Goal: Task Accomplishment & Management: Use online tool/utility

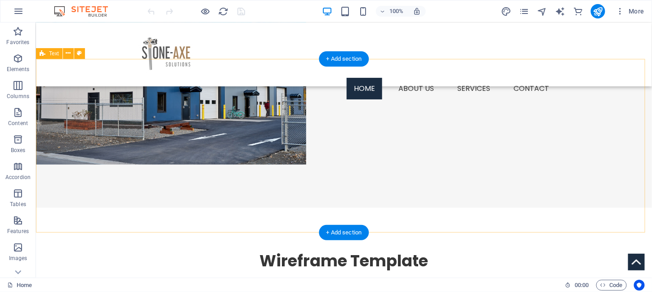
scroll to position [276, 0]
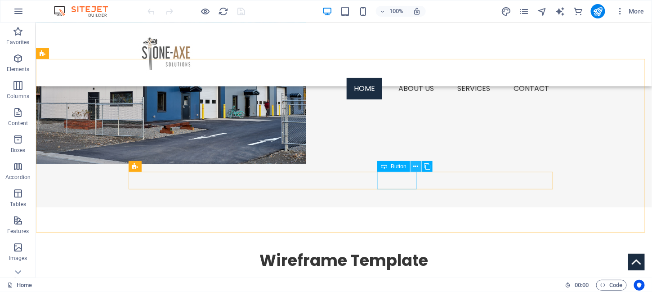
click at [416, 165] on icon at bounding box center [416, 166] width 5 height 9
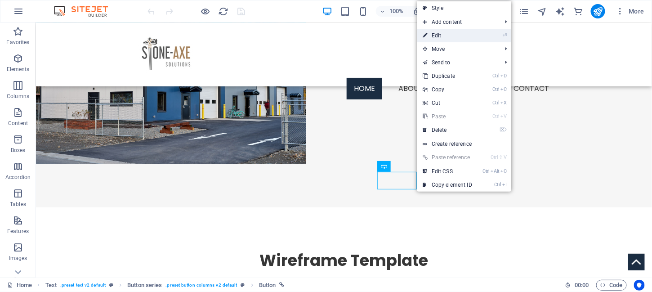
click at [444, 36] on link "⏎ Edit" at bounding box center [447, 35] width 60 height 13
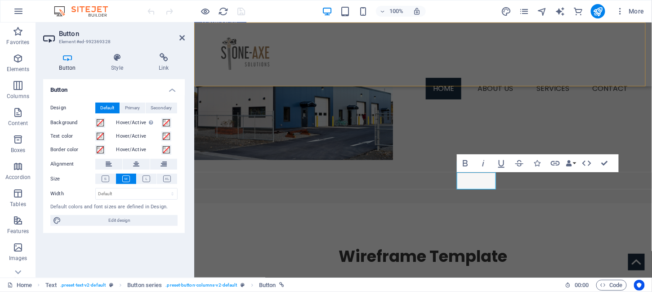
scroll to position [292, 0]
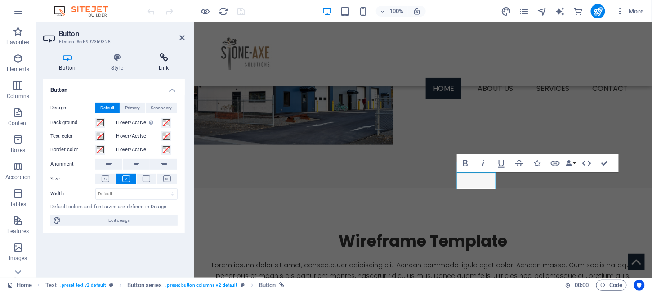
click at [161, 58] on icon at bounding box center [163, 57] width 42 height 9
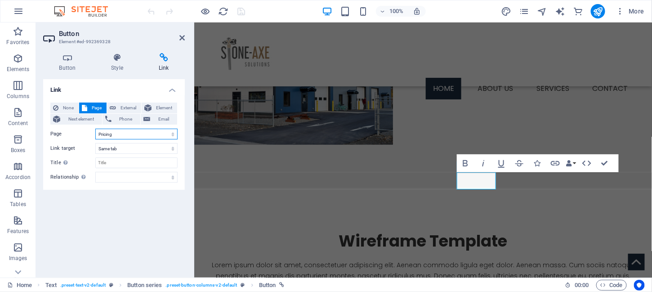
click at [173, 133] on select "Home About us Services -- Service Detail Pricing Contact Legal Notice Privacy" at bounding box center [136, 134] width 82 height 11
click at [133, 92] on h4 "Link" at bounding box center [114, 87] width 142 height 16
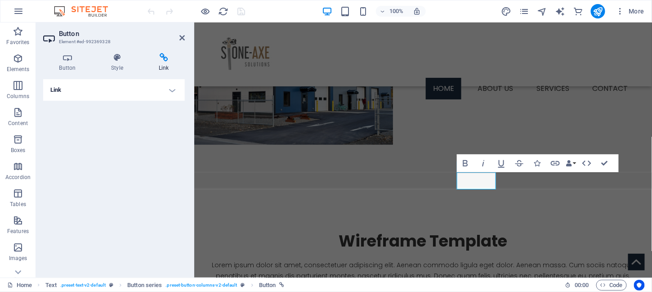
click at [173, 92] on h4 "Link" at bounding box center [114, 90] width 142 height 22
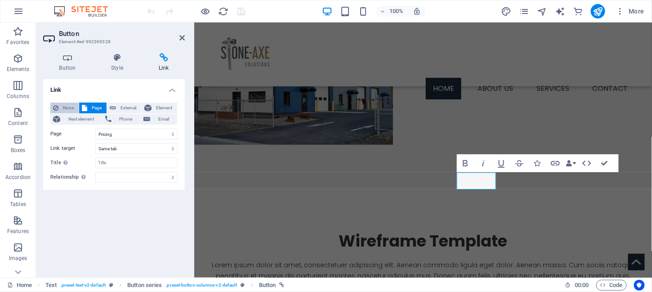
click at [65, 106] on span "None" at bounding box center [68, 107] width 15 height 11
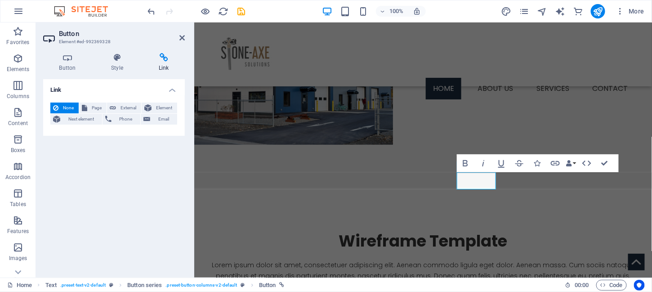
click at [65, 106] on span "None" at bounding box center [68, 107] width 15 height 11
click at [70, 107] on span "None" at bounding box center [68, 107] width 15 height 11
click at [65, 62] on icon at bounding box center [67, 57] width 49 height 9
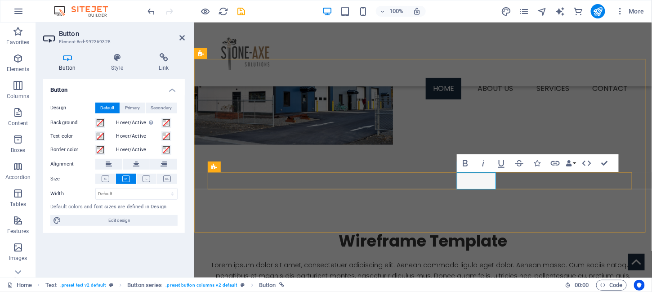
scroll to position [276, 0]
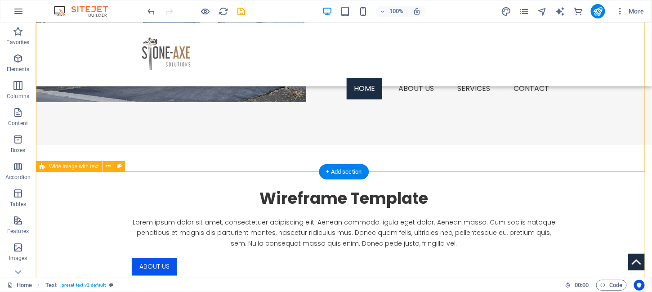
scroll to position [337, 0]
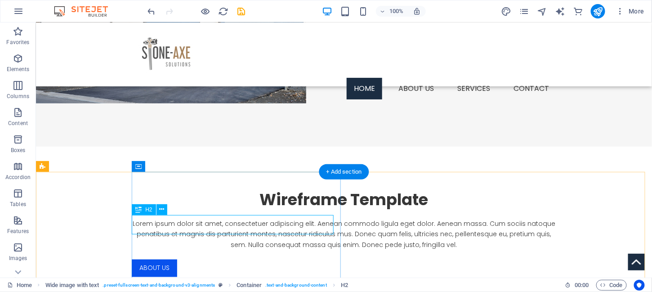
click at [163, 209] on icon at bounding box center [161, 209] width 5 height 9
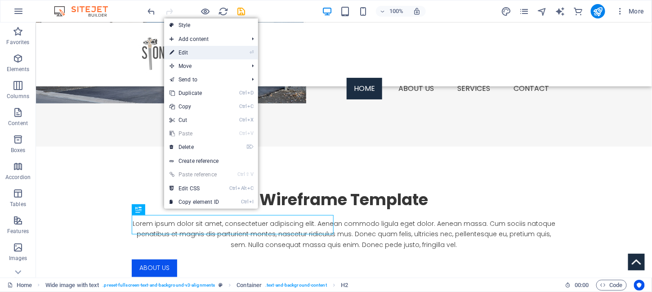
click at [189, 53] on link "⏎ Edit" at bounding box center [194, 52] width 60 height 13
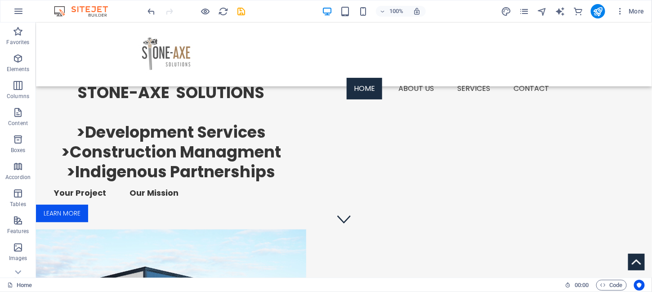
scroll to position [36, 0]
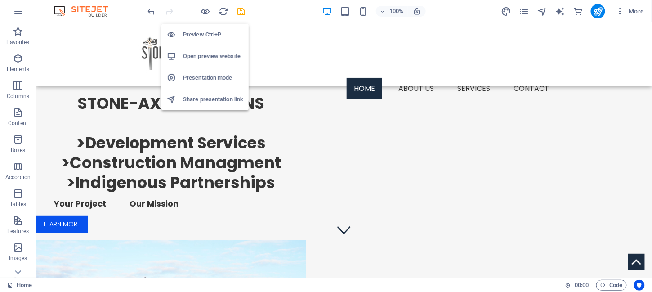
click at [195, 35] on h6 "Preview Ctrl+P" at bounding box center [213, 34] width 60 height 11
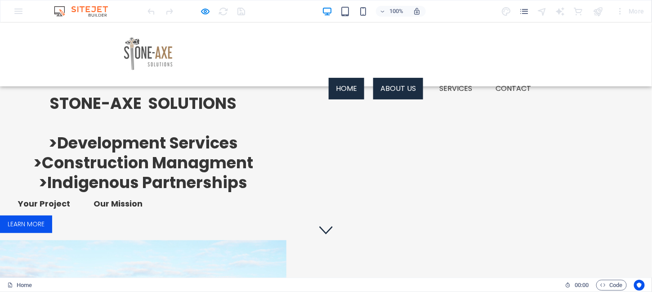
click at [389, 77] on link "About us" at bounding box center [398, 88] width 50 height 22
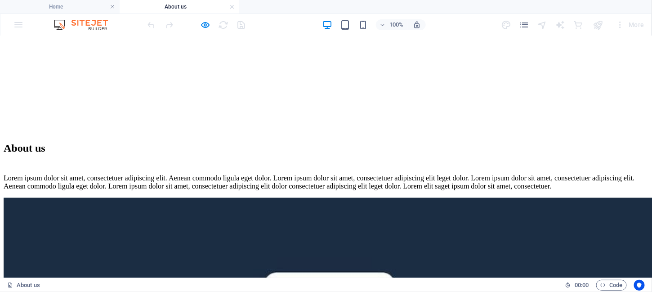
scroll to position [376, 0]
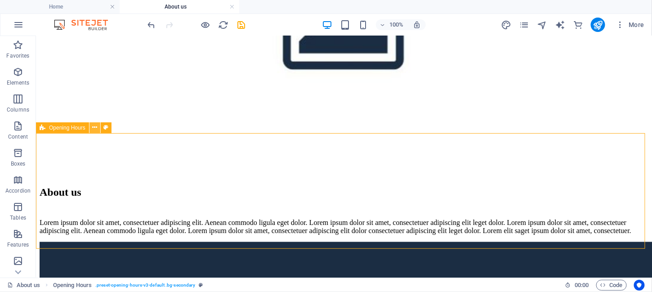
click at [93, 128] on icon at bounding box center [94, 127] width 5 height 9
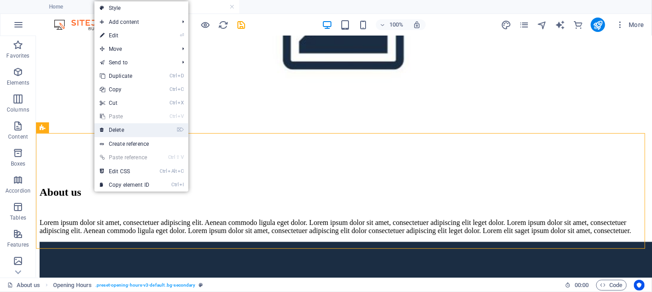
click at [134, 131] on link "⌦ Delete" at bounding box center [124, 129] width 60 height 13
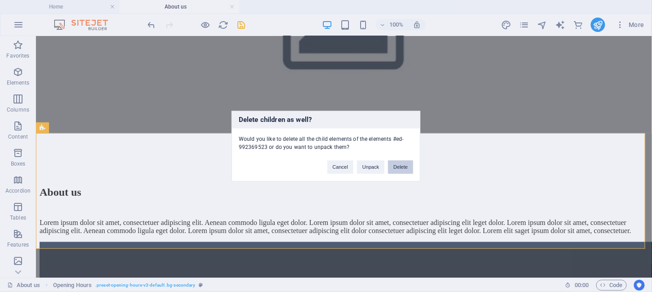
click at [406, 169] on button "Delete" at bounding box center [400, 166] width 25 height 13
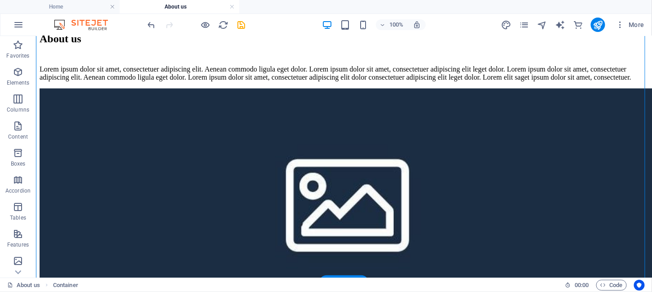
scroll to position [529, 0]
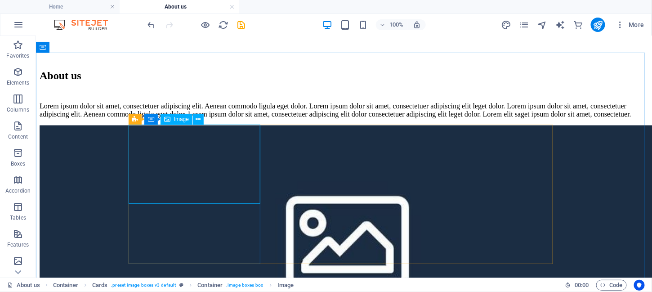
click at [181, 119] on span "Image" at bounding box center [181, 118] width 15 height 5
click at [200, 117] on icon at bounding box center [198, 119] width 5 height 9
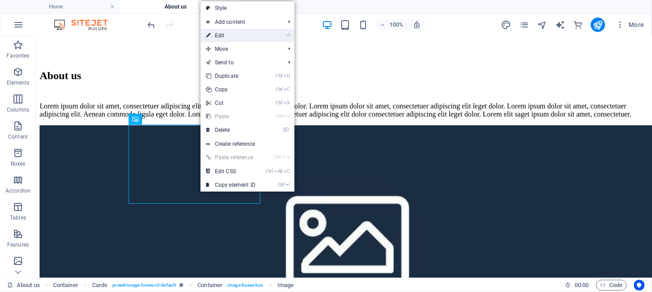
click at [236, 35] on link "⏎ Edit" at bounding box center [230, 35] width 60 height 13
select select "%"
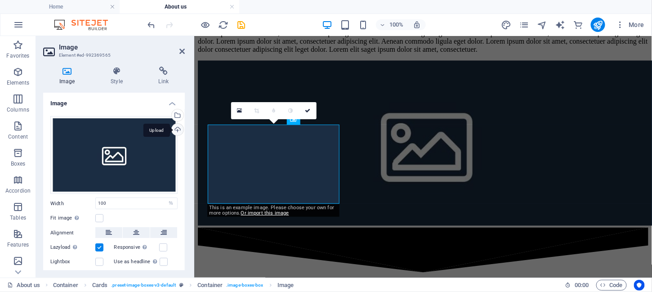
click at [177, 127] on div "Upload" at bounding box center [176, 130] width 13 height 13
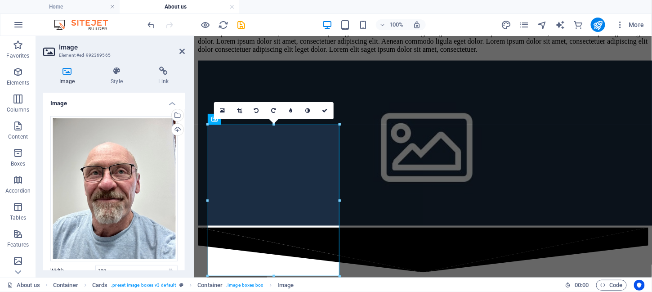
click at [98, 281] on label at bounding box center [99, 285] width 8 height 8
click at [0, 0] on input "Fit image Automatically fit image to a fixed width and height" at bounding box center [0, 0] width 0 height 0
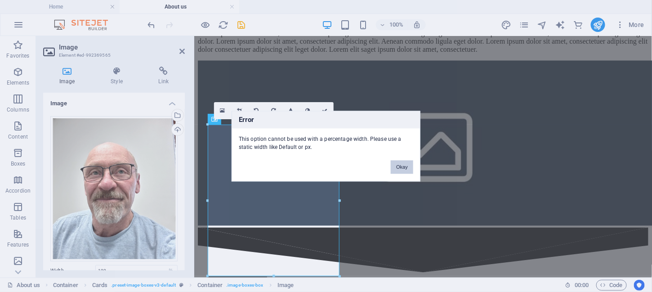
click at [408, 165] on button "Okay" at bounding box center [402, 166] width 22 height 13
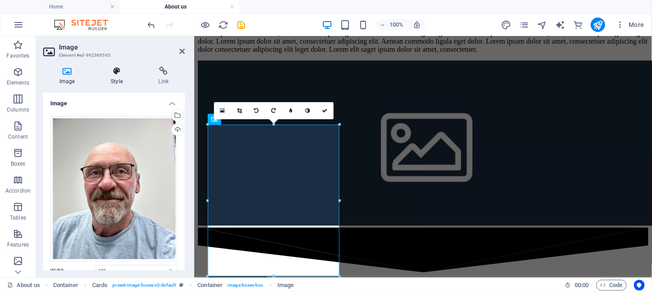
click at [115, 73] on icon at bounding box center [116, 71] width 44 height 9
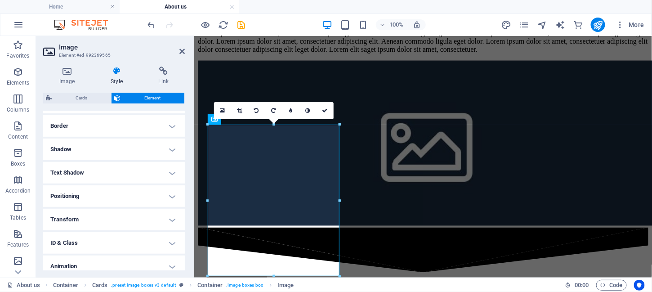
scroll to position [220, 0]
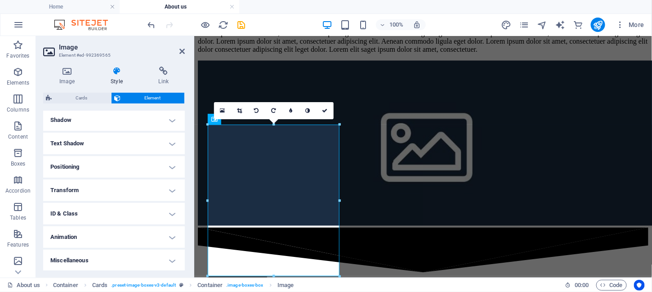
click at [169, 235] on h4 "Animation" at bounding box center [114, 237] width 142 height 22
click at [169, 235] on h4 "Animation" at bounding box center [114, 234] width 142 height 16
click at [171, 259] on h4 "Miscellaneous" at bounding box center [114, 260] width 142 height 22
click at [290, 112] on icon at bounding box center [290, 110] width 3 height 5
click at [281, 110] on link at bounding box center [284, 110] width 17 height 17
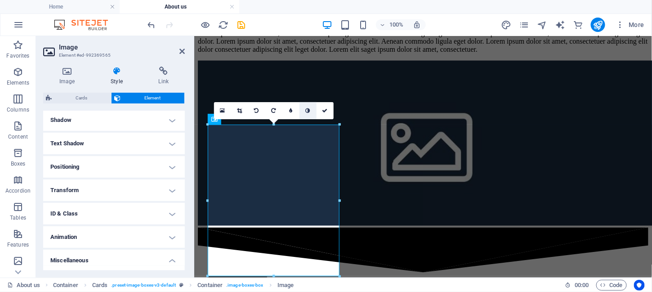
click at [306, 109] on icon at bounding box center [307, 110] width 4 height 5
click at [325, 110] on icon at bounding box center [324, 110] width 5 height 5
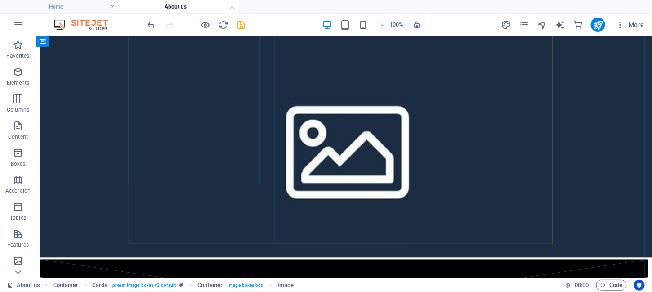
scroll to position [584, 0]
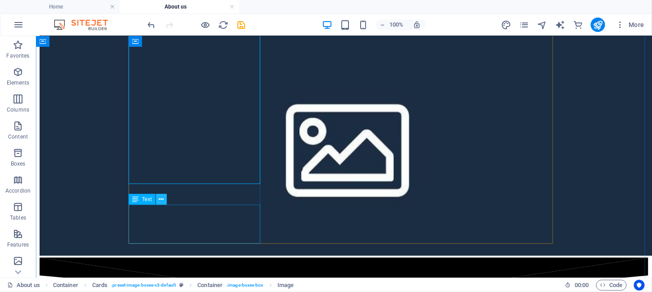
click at [160, 197] on icon at bounding box center [161, 199] width 5 height 9
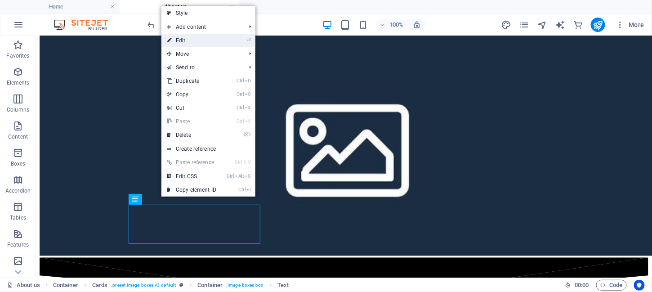
click at [184, 42] on link "⏎ Edit" at bounding box center [191, 40] width 60 height 13
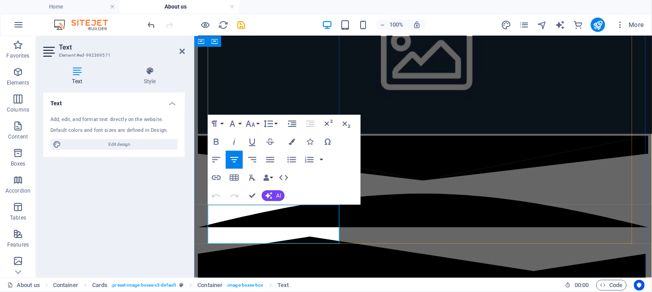
drag, startPoint x: 291, startPoint y: 228, endPoint x: 225, endPoint y: 208, distance: 69.7
drag, startPoint x: 297, startPoint y: 231, endPoint x: 219, endPoint y: 206, distance: 81.3
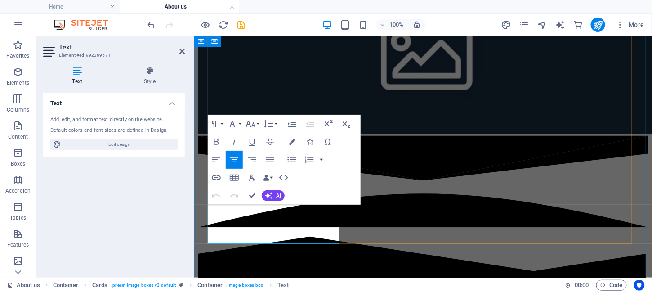
drag, startPoint x: 296, startPoint y: 227, endPoint x: 226, endPoint y: 205, distance: 73.8
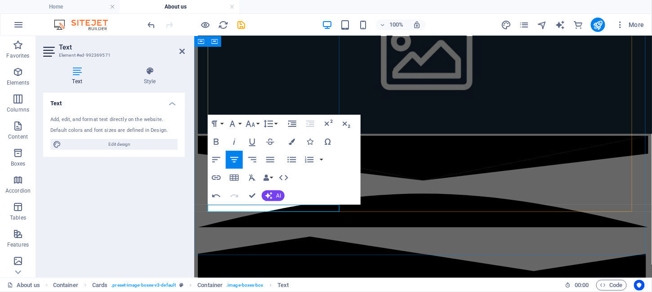
click at [214, 195] on icon "button" at bounding box center [216, 195] width 8 height 3
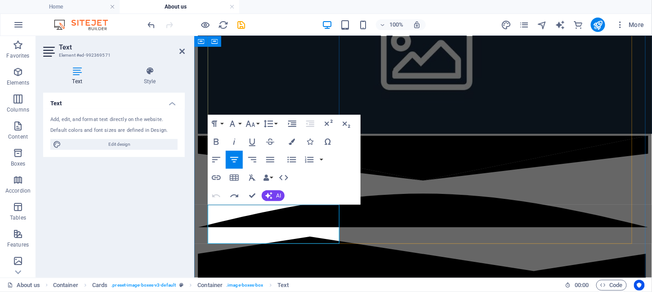
drag, startPoint x: 289, startPoint y: 233, endPoint x: 220, endPoint y: 209, distance: 72.4
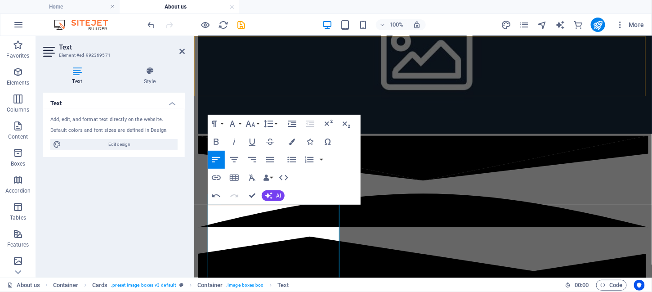
scroll to position [12400, 0]
drag, startPoint x: 234, startPoint y: 251, endPoint x: 261, endPoint y: 207, distance: 52.0
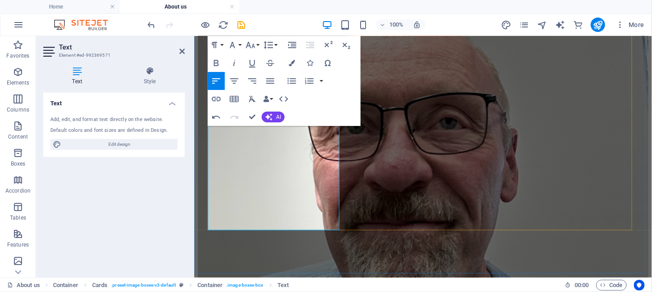
scroll to position [1105, 0]
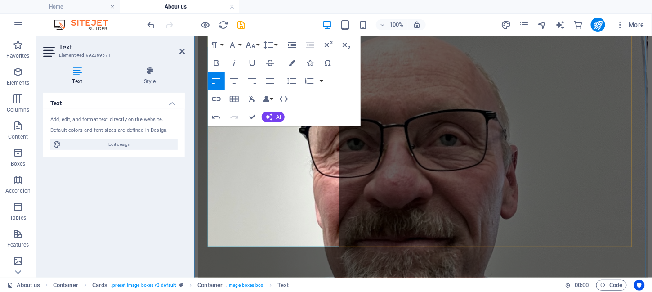
drag, startPoint x: 276, startPoint y: 223, endPoint x: 213, endPoint y: 197, distance: 68.1
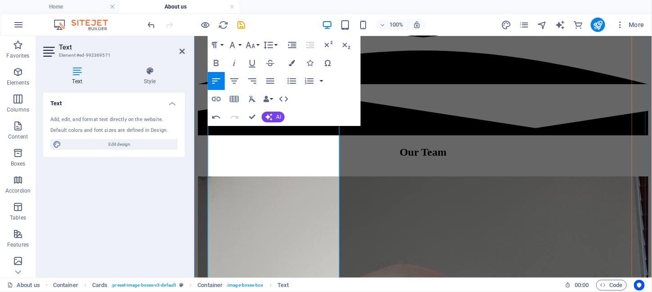
scroll to position [831, 0]
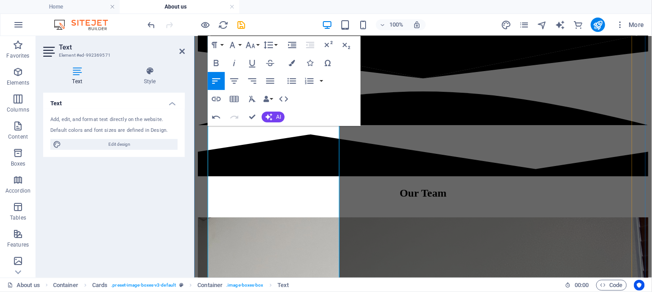
drag, startPoint x: 308, startPoint y: 188, endPoint x: 309, endPoint y: 175, distance: 12.7
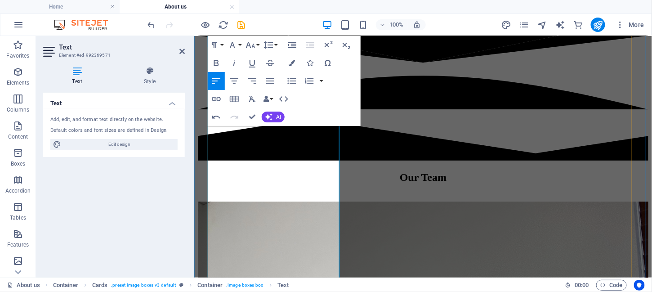
drag, startPoint x: 234, startPoint y: 213, endPoint x: 213, endPoint y: 214, distance: 20.2
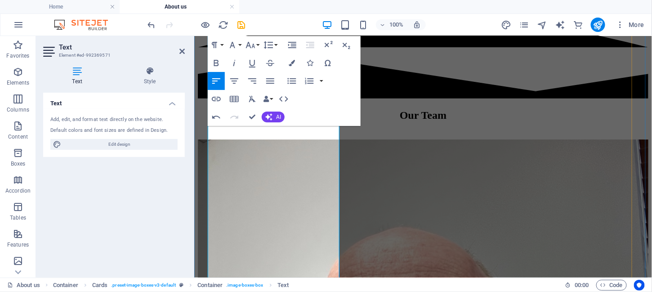
scroll to position [892, 0]
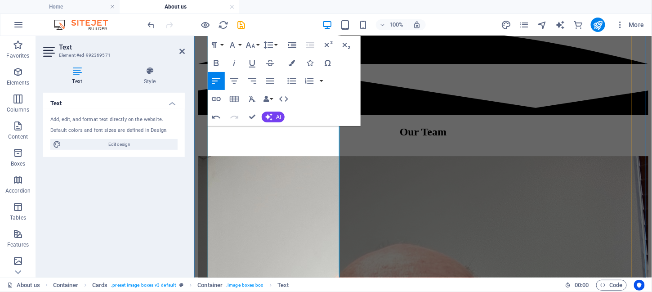
drag, startPoint x: 277, startPoint y: 209, endPoint x: 252, endPoint y: 143, distance: 70.9
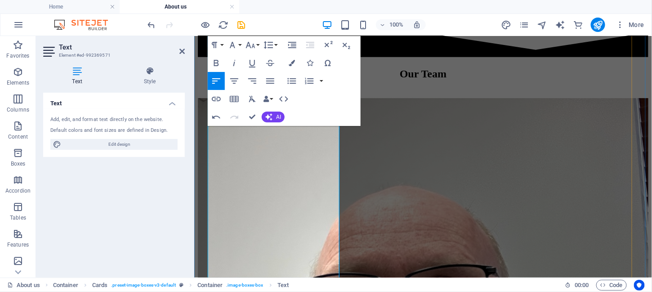
scroll to position [954, 0]
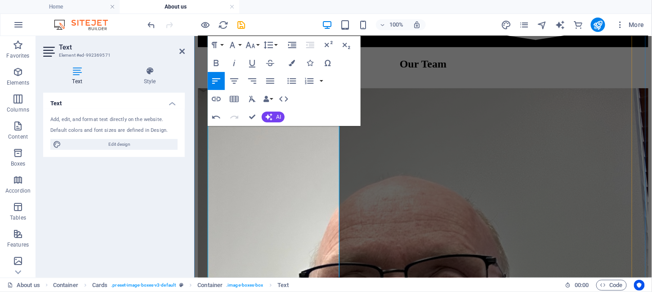
drag, startPoint x: 284, startPoint y: 196, endPoint x: 217, endPoint y: 193, distance: 67.1
drag, startPoint x: 292, startPoint y: 195, endPoint x: 248, endPoint y: 198, distance: 44.1
drag, startPoint x: 252, startPoint y: 248, endPoint x: 245, endPoint y: 196, distance: 52.3
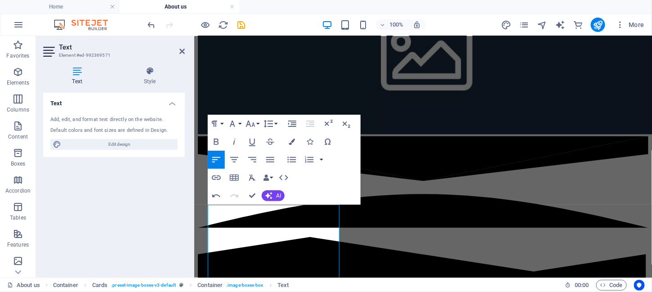
scroll to position [583, 0]
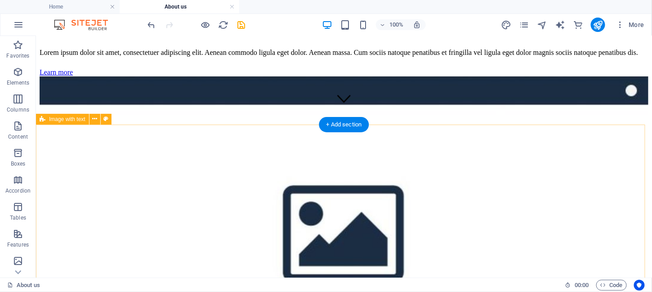
scroll to position [0, 0]
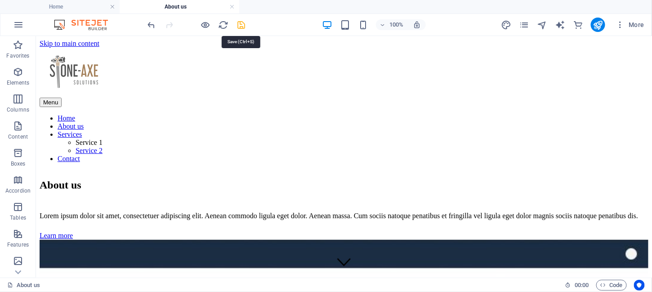
click at [240, 23] on icon "save" at bounding box center [241, 25] width 10 height 10
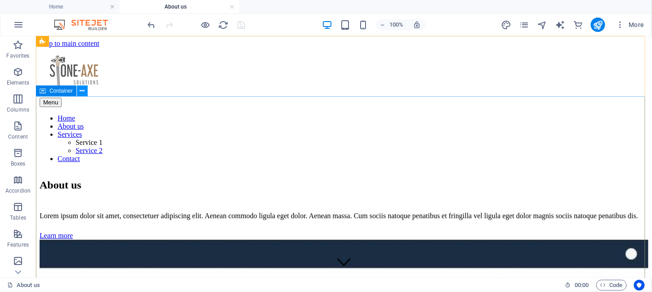
click at [83, 88] on icon at bounding box center [82, 90] width 5 height 9
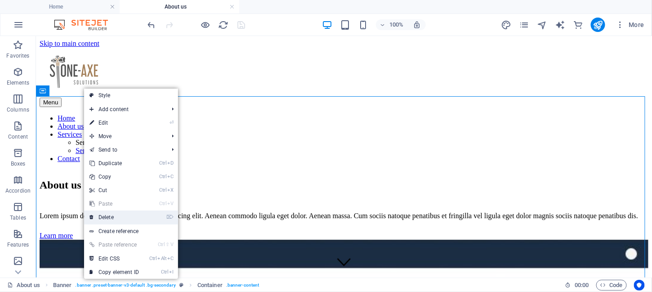
click at [109, 218] on link "⌦ Delete" at bounding box center [114, 216] width 60 height 13
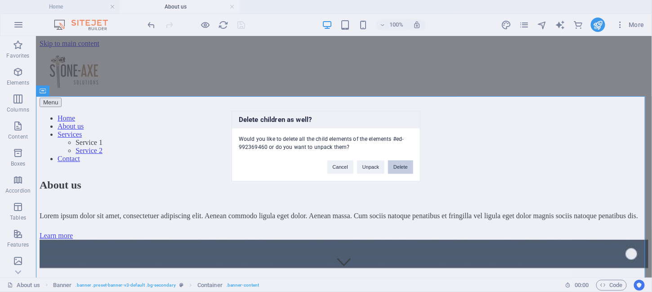
click at [409, 165] on button "Delete" at bounding box center [400, 166] width 25 height 13
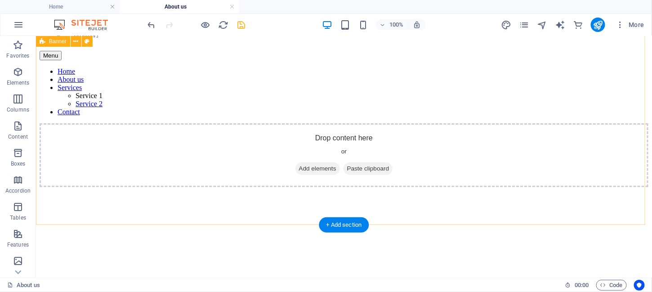
scroll to position [36, 0]
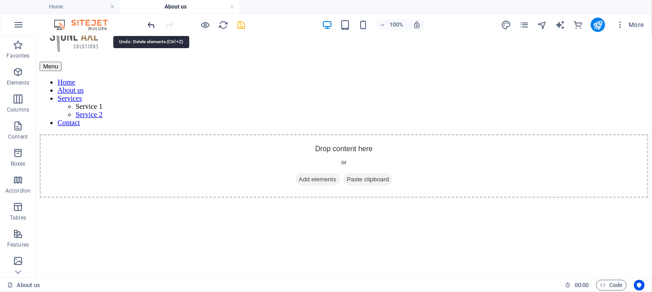
click at [150, 24] on icon "undo" at bounding box center [152, 25] width 10 height 10
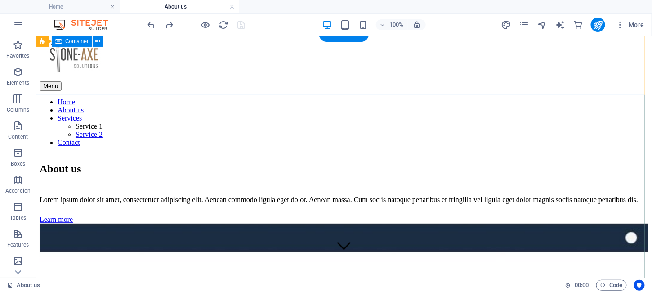
scroll to position [0, 0]
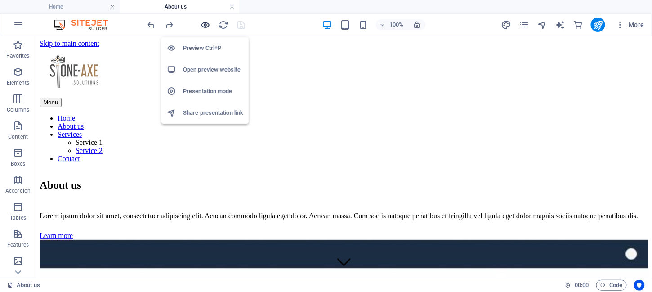
click at [206, 24] on icon "button" at bounding box center [205, 25] width 10 height 10
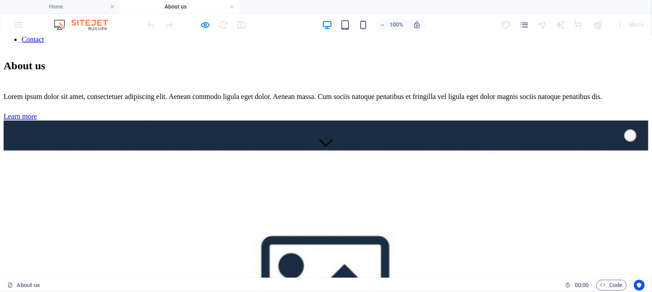
scroll to position [119, 0]
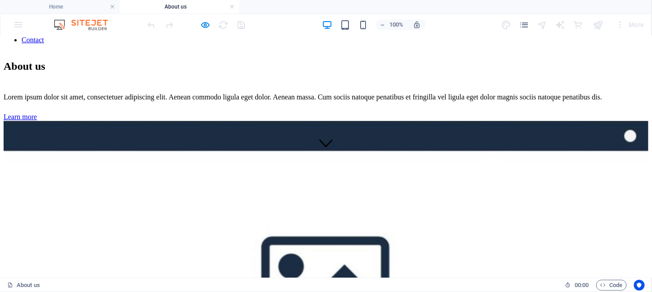
click at [37, 119] on link "Learn more" at bounding box center [20, 116] width 33 height 8
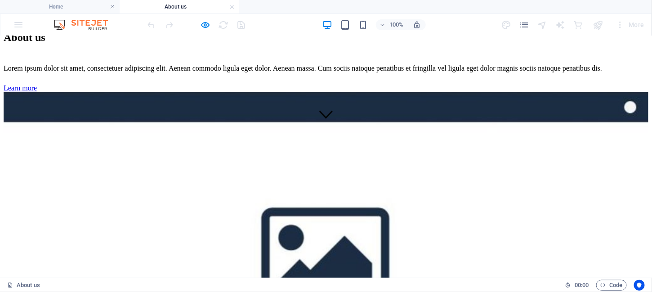
scroll to position [0, 0]
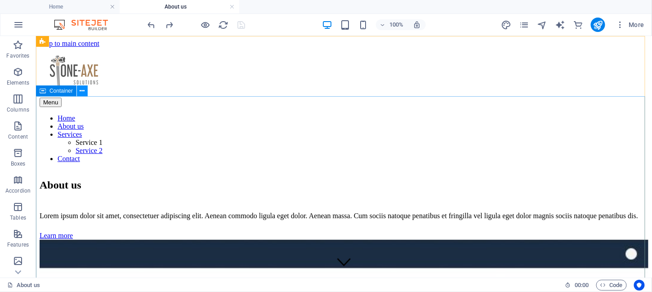
click at [83, 91] on icon at bounding box center [82, 90] width 5 height 9
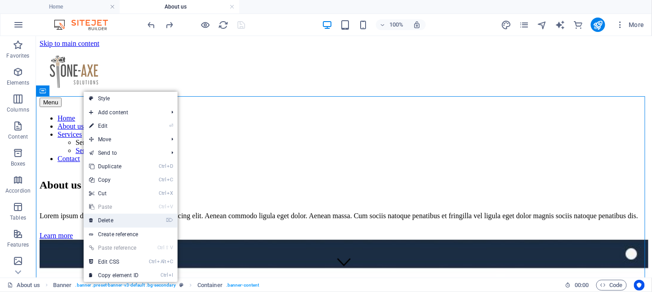
click at [111, 221] on link "⌦ Delete" at bounding box center [114, 219] width 60 height 13
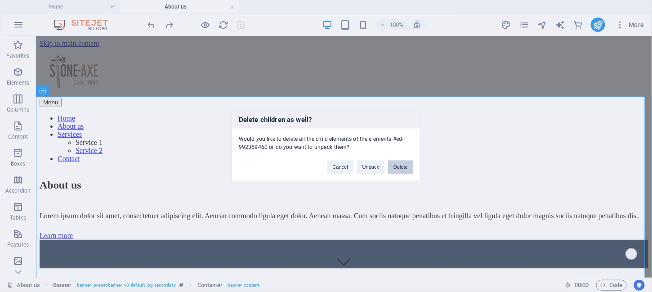
click at [405, 167] on button "Delete" at bounding box center [400, 166] width 25 height 13
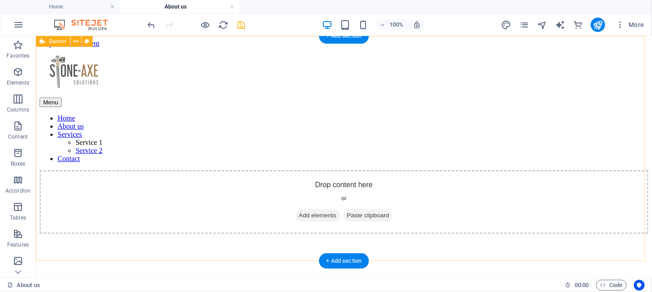
click at [279, 206] on div "Drop content here or Add elements Paste clipboard" at bounding box center [343, 271] width 609 height 205
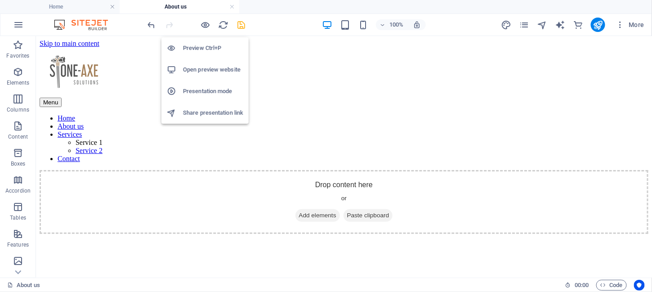
click at [203, 45] on h6 "Preview Ctrl+P" at bounding box center [213, 48] width 60 height 11
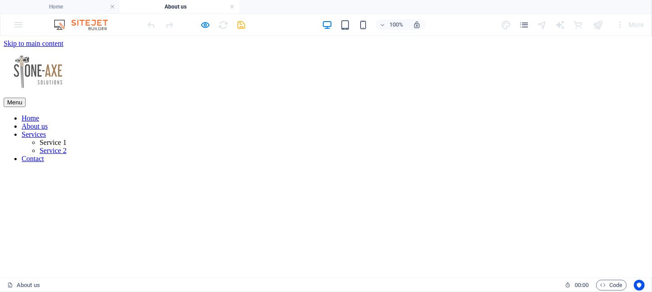
click at [39, 114] on link "Home" at bounding box center [31, 118] width 18 height 8
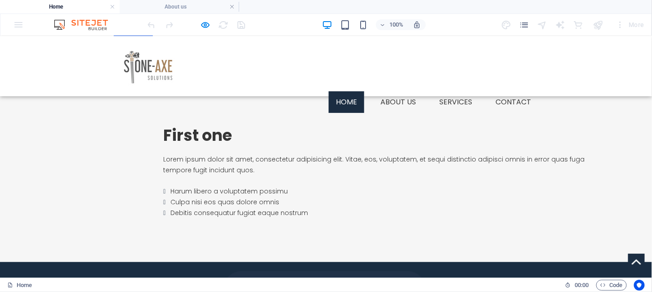
scroll to position [618, 0]
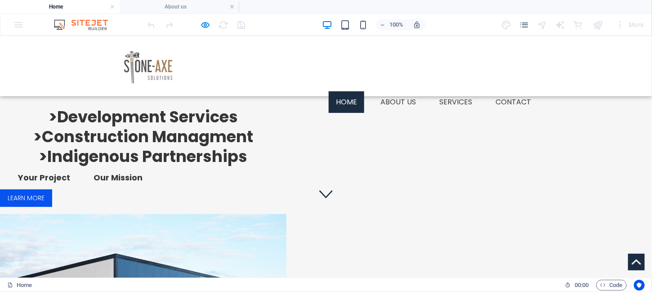
scroll to position [0, 0]
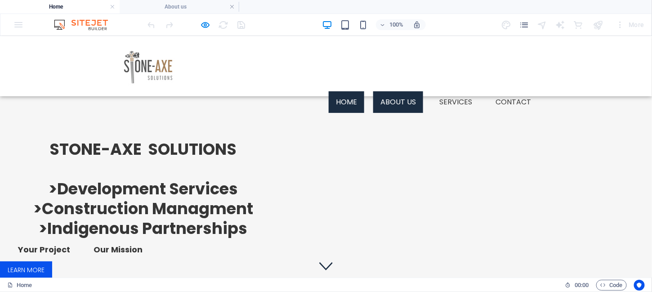
click at [401, 91] on link "About us" at bounding box center [398, 102] width 50 height 22
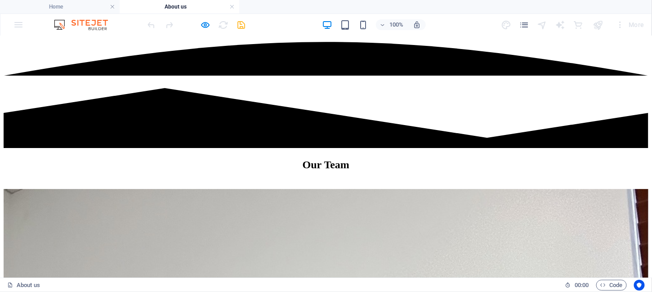
scroll to position [861, 0]
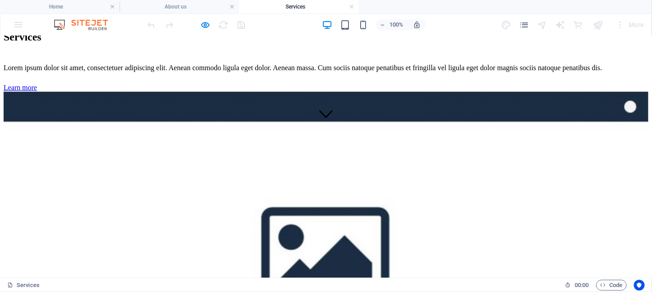
scroll to position [0, 0]
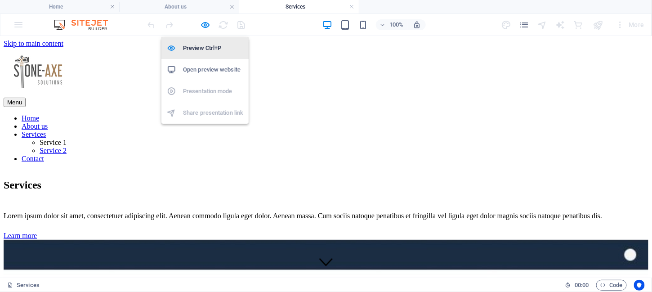
click at [192, 53] on h6 "Preview Ctrl+P" at bounding box center [213, 48] width 60 height 11
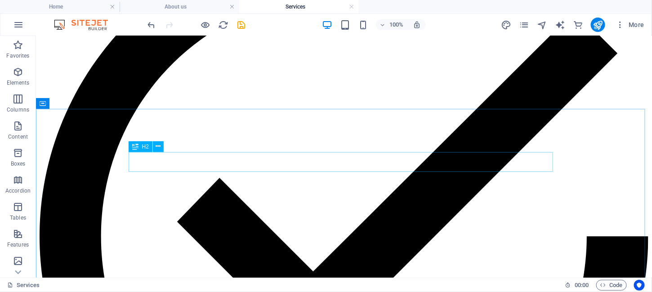
scroll to position [626, 0]
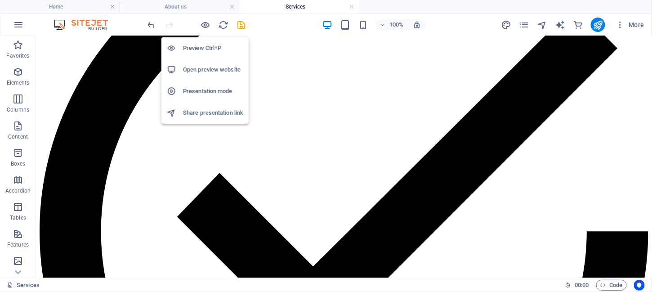
click at [202, 48] on h6 "Preview Ctrl+P" at bounding box center [213, 48] width 60 height 11
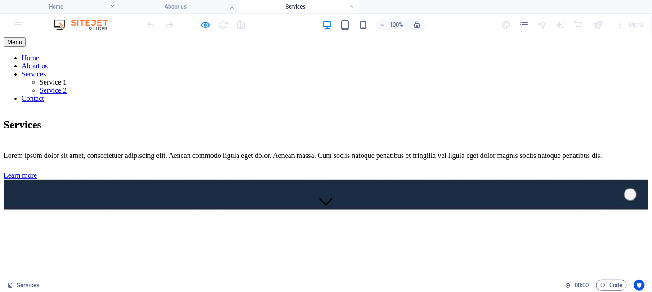
scroll to position [0, 0]
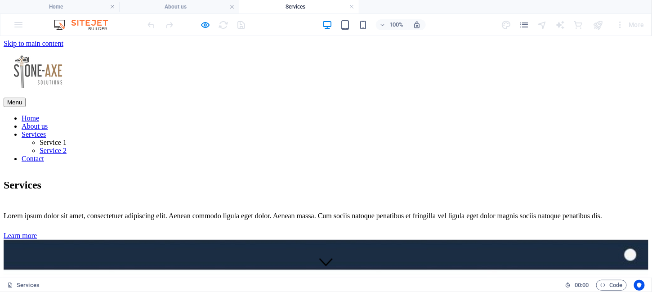
click at [39, 114] on link "Home" at bounding box center [31, 118] width 18 height 8
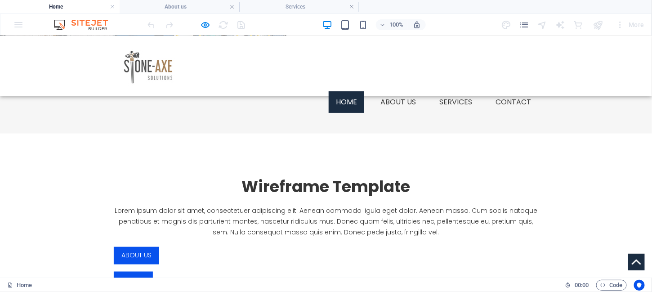
scroll to position [338, 0]
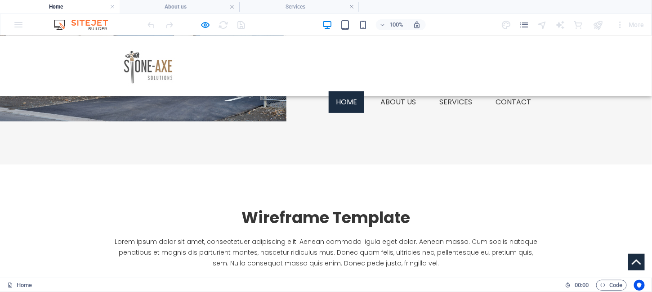
click at [159, 277] on link "About us" at bounding box center [136, 286] width 45 height 18
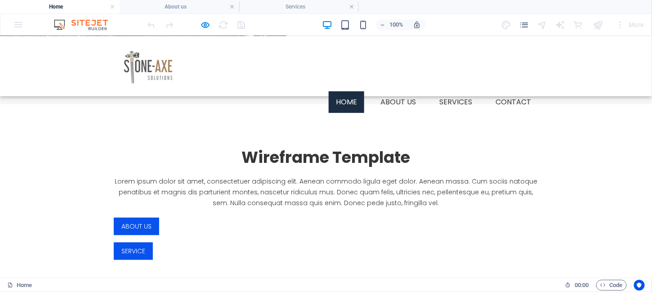
scroll to position [0, 0]
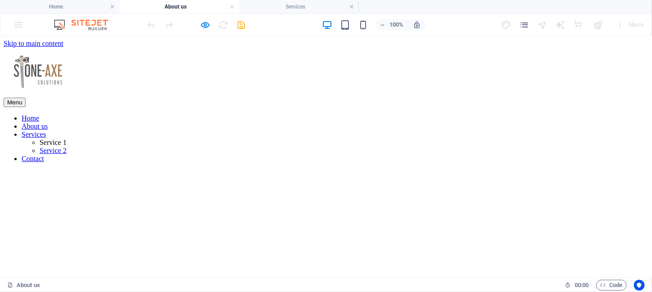
click at [39, 114] on link "Home" at bounding box center [31, 118] width 18 height 8
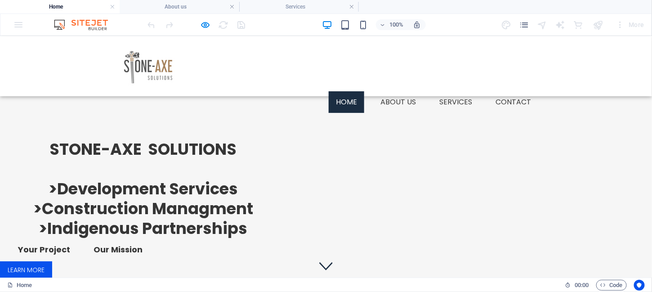
scroll to position [338, 0]
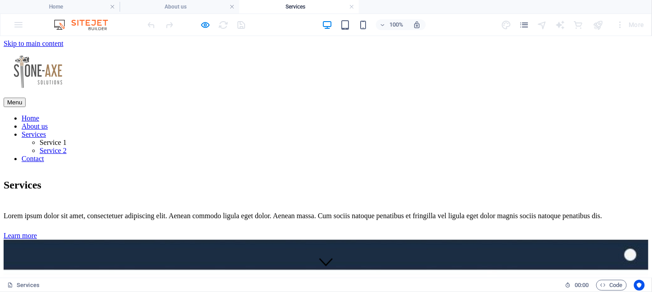
scroll to position [0, 0]
click at [39, 114] on link "Home" at bounding box center [31, 118] width 18 height 8
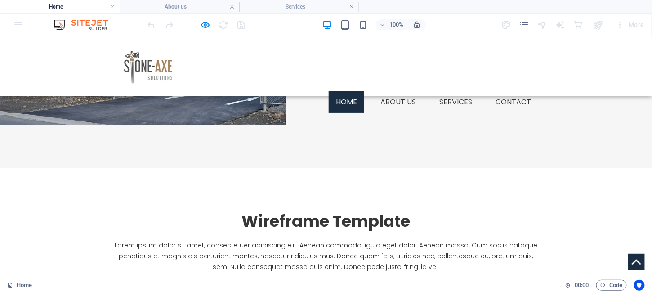
scroll to position [325, 0]
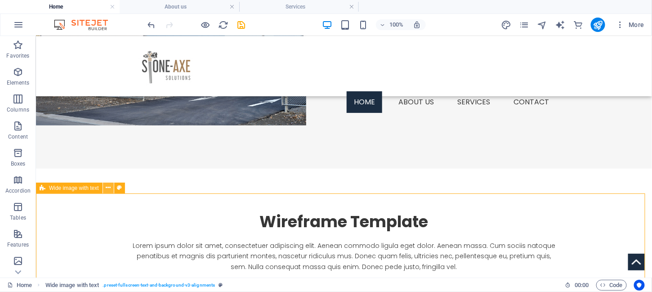
click at [107, 190] on icon at bounding box center [108, 187] width 5 height 9
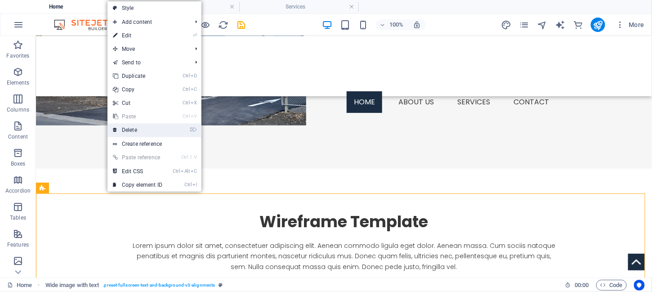
click at [139, 132] on link "⌦ Delete" at bounding box center [137, 129] width 60 height 13
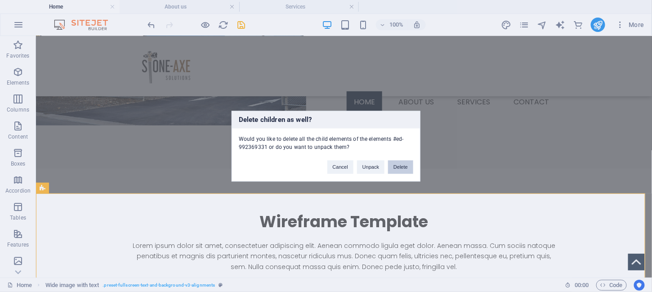
click at [400, 169] on button "Delete" at bounding box center [400, 166] width 25 height 13
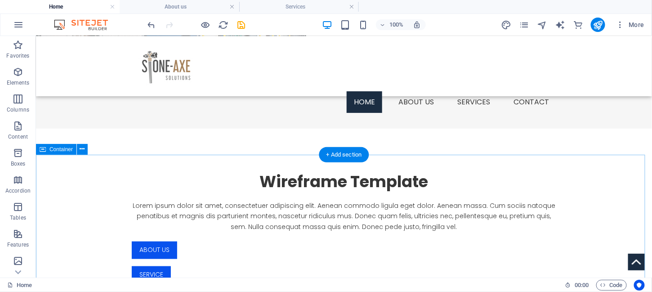
scroll to position [364, 0]
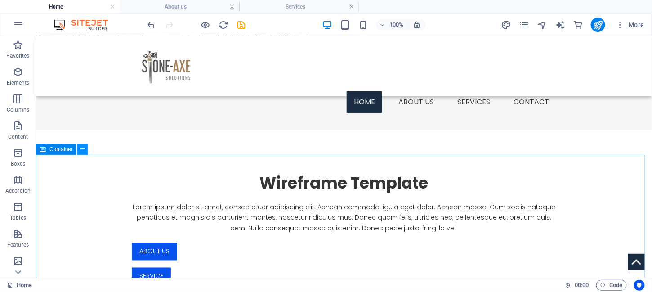
click at [85, 149] on button at bounding box center [82, 149] width 11 height 11
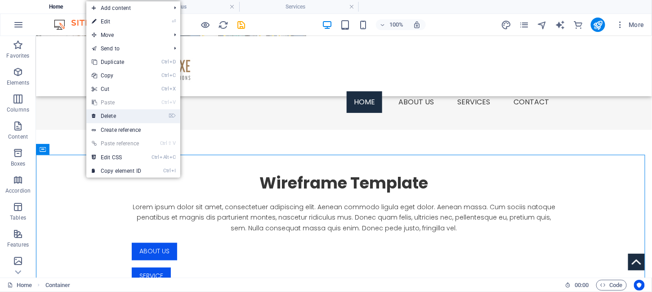
click at [121, 116] on link "⌦ Delete" at bounding box center [116, 115] width 60 height 13
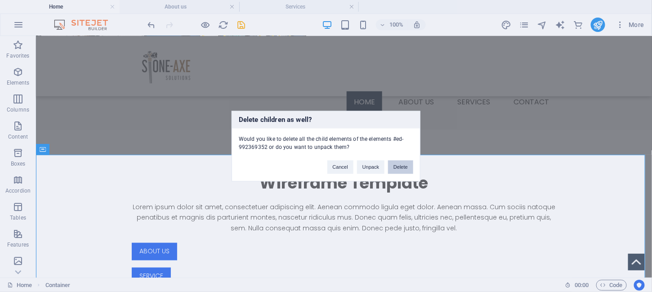
click at [400, 167] on button "Delete" at bounding box center [400, 166] width 25 height 13
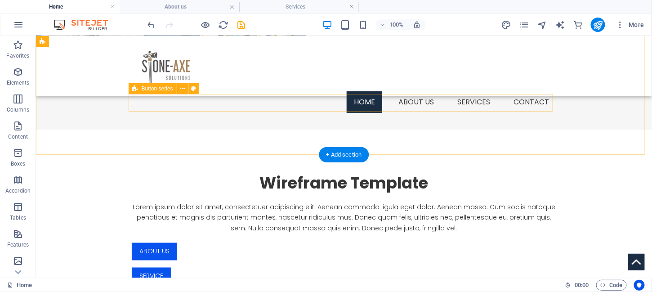
click at [225, 242] on div "About us Service" at bounding box center [343, 263] width 424 height 42
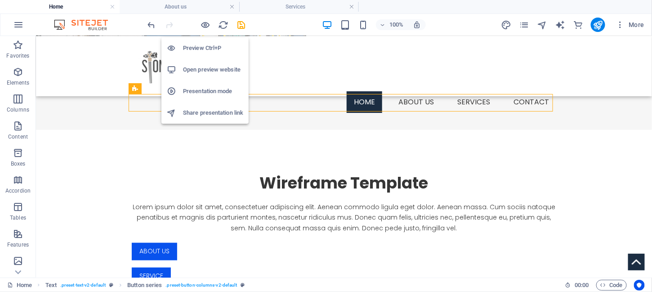
click at [205, 48] on h6 "Preview Ctrl+P" at bounding box center [213, 48] width 60 height 11
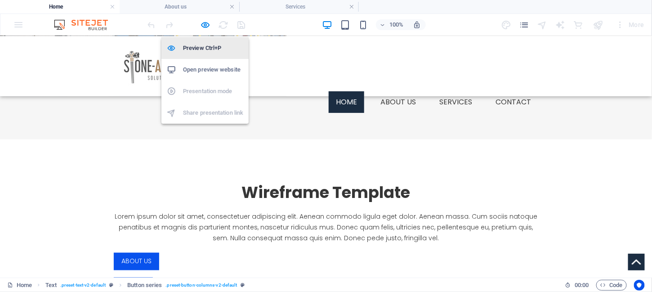
scroll to position [374, 0]
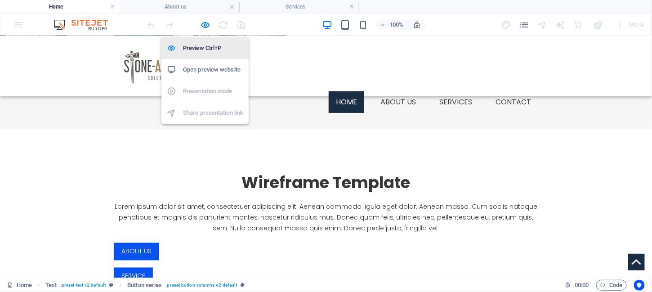
click at [198, 46] on h6 "Preview Ctrl+P" at bounding box center [213, 48] width 60 height 11
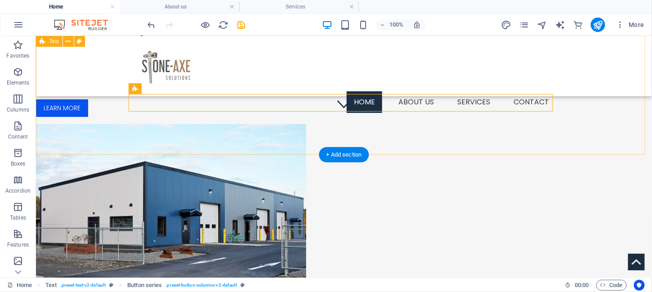
scroll to position [0, 0]
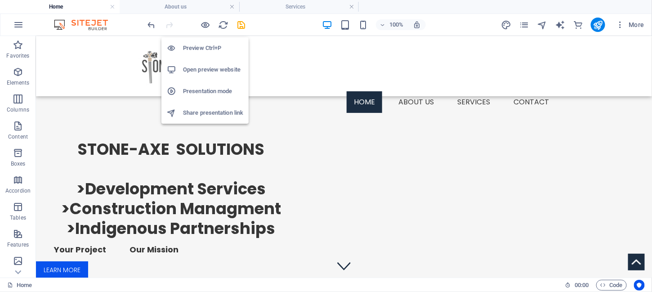
click at [200, 49] on h6 "Preview Ctrl+P" at bounding box center [213, 48] width 60 height 11
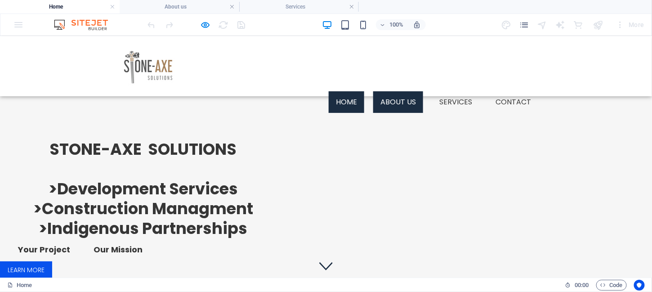
click at [400, 91] on link "About us" at bounding box center [398, 102] width 50 height 22
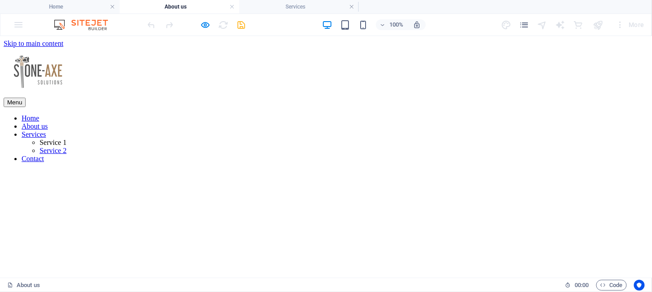
click at [39, 114] on link "Home" at bounding box center [31, 118] width 18 height 8
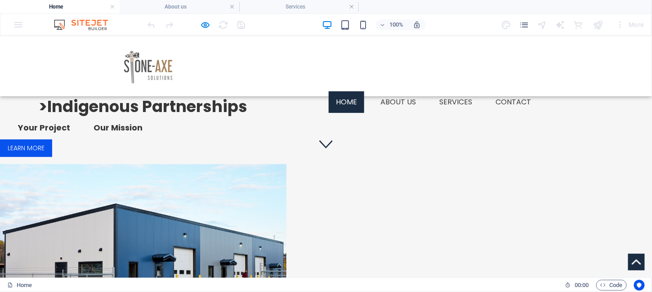
scroll to position [145, 0]
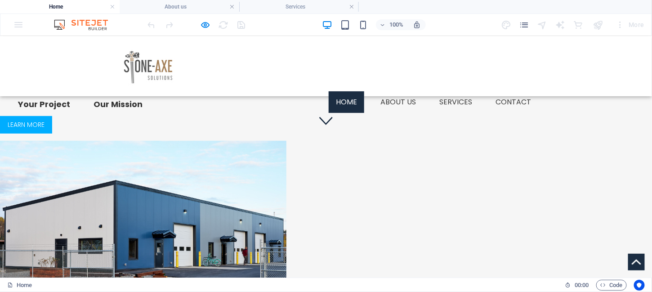
click at [52, 133] on link "Learn more" at bounding box center [26, 125] width 52 height 18
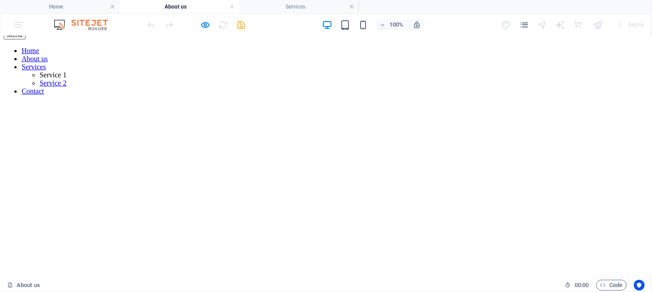
scroll to position [0, 0]
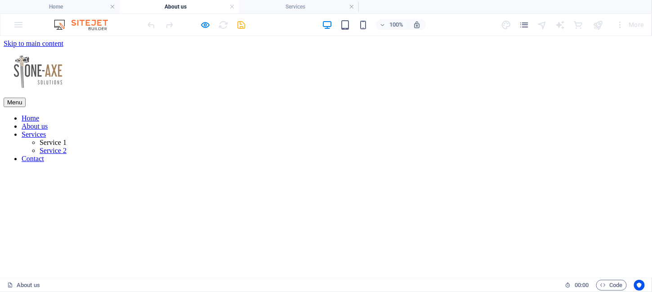
click at [39, 114] on link "Home" at bounding box center [31, 118] width 18 height 8
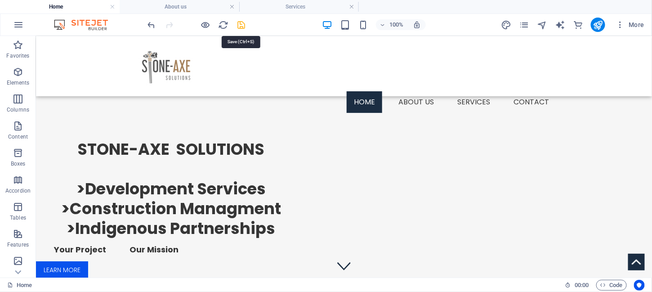
click at [241, 24] on icon "save" at bounding box center [241, 25] width 10 height 10
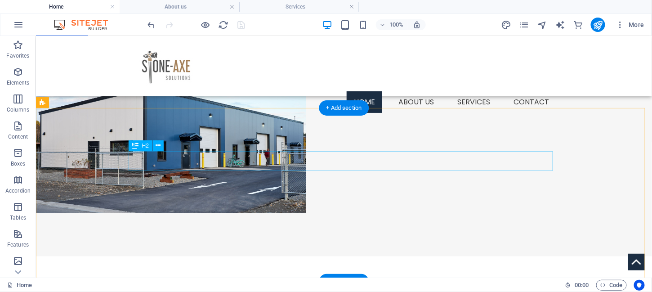
scroll to position [236, 0]
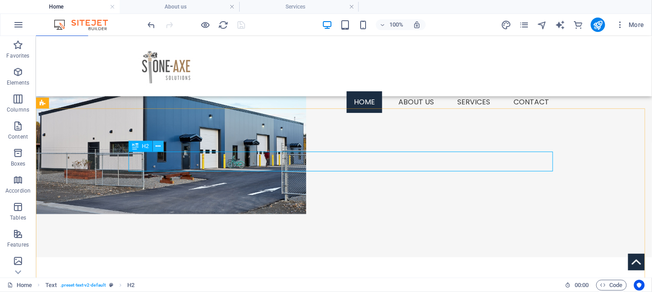
click at [160, 146] on icon at bounding box center [158, 146] width 5 height 9
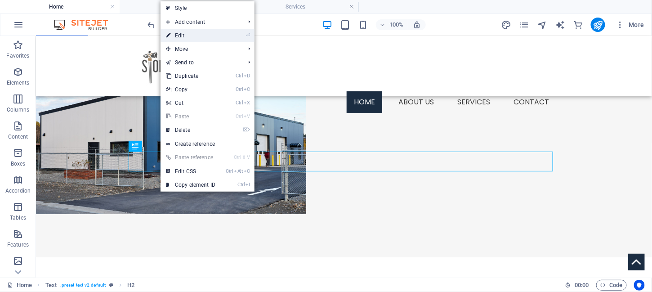
click at [183, 36] on link "⏎ Edit" at bounding box center [190, 35] width 60 height 13
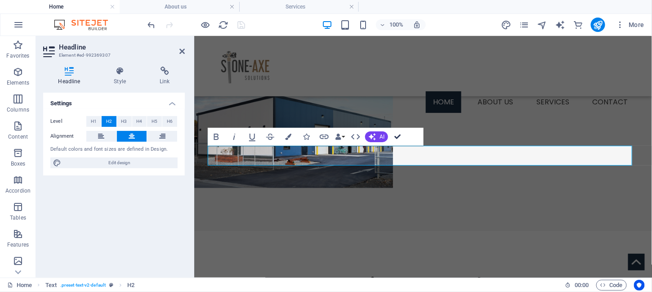
scroll to position [243, 0]
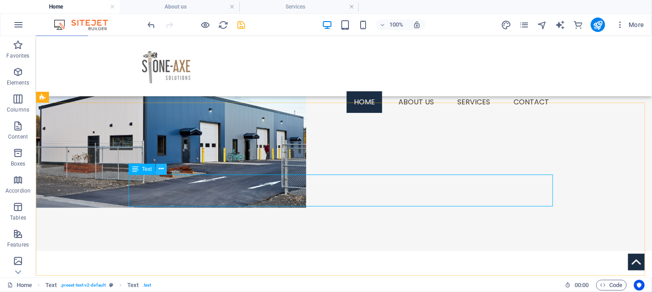
click at [162, 171] on icon at bounding box center [161, 168] width 5 height 9
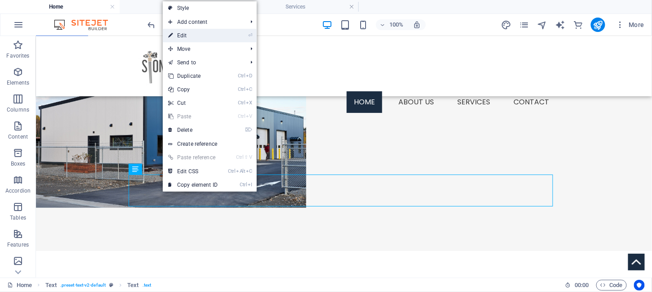
click at [192, 34] on link "⏎ Edit" at bounding box center [193, 35] width 60 height 13
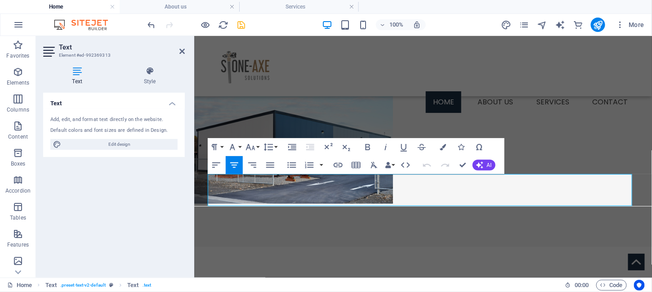
scroll to position [258, 0]
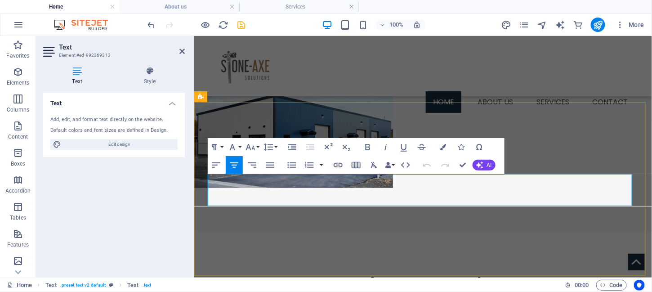
drag, startPoint x: 524, startPoint y: 200, endPoint x: 218, endPoint y: 182, distance: 305.7
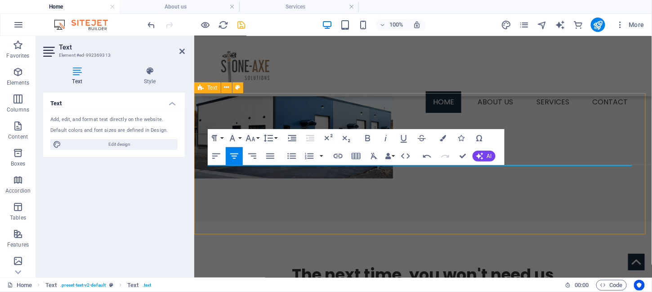
scroll to position [252, 0]
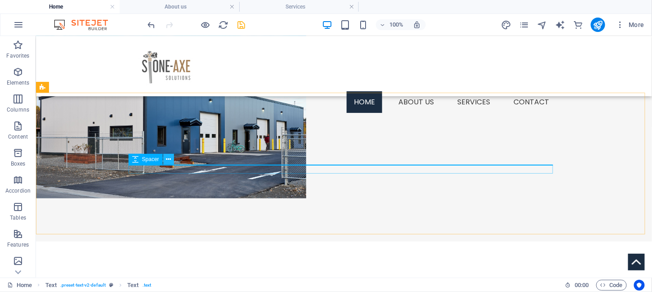
click at [170, 158] on icon at bounding box center [168, 159] width 5 height 9
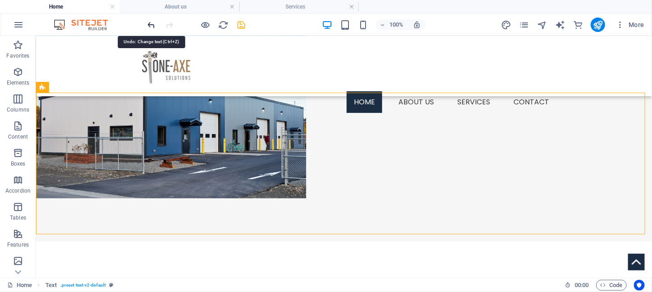
click at [152, 24] on icon "undo" at bounding box center [152, 25] width 10 height 10
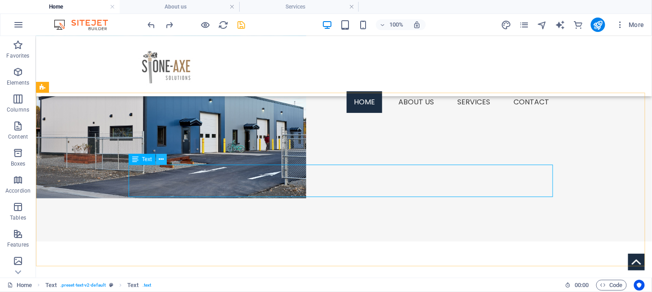
click at [162, 158] on icon at bounding box center [161, 159] width 5 height 9
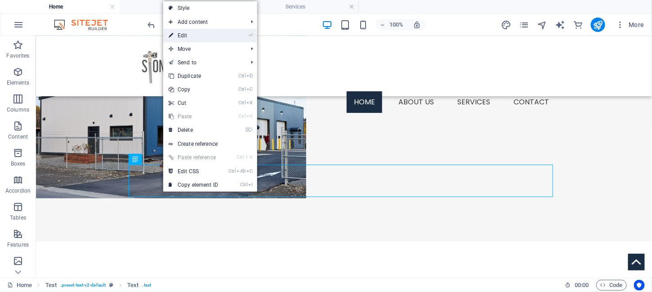
click at [191, 36] on link "⏎ Edit" at bounding box center [193, 35] width 60 height 13
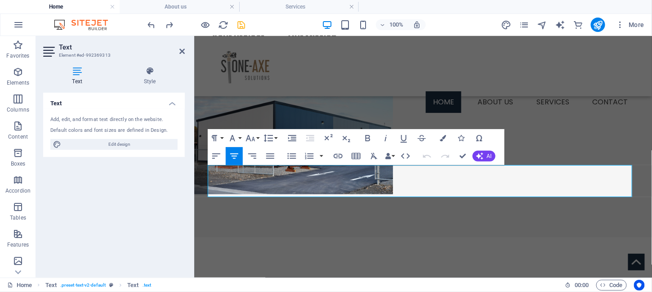
scroll to position [268, 0]
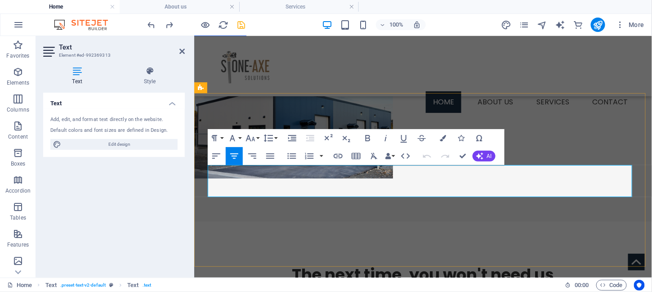
drag, startPoint x: 534, startPoint y: 191, endPoint x: 221, endPoint y: 172, distance: 313.9
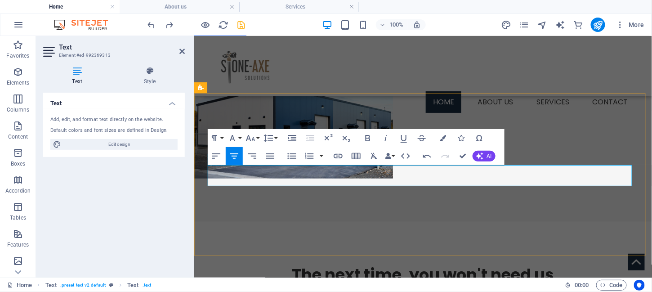
drag, startPoint x: 251, startPoint y: 169, endPoint x: 215, endPoint y: 172, distance: 36.1
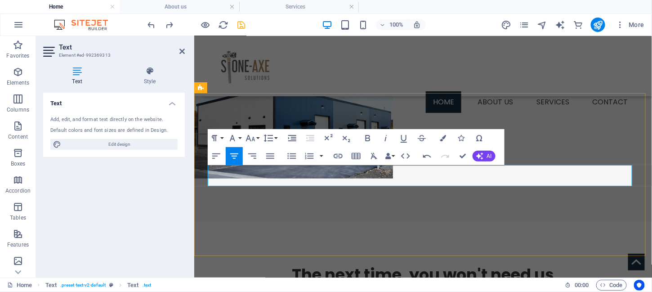
drag, startPoint x: 593, startPoint y: 169, endPoint x: 631, endPoint y: 169, distance: 37.8
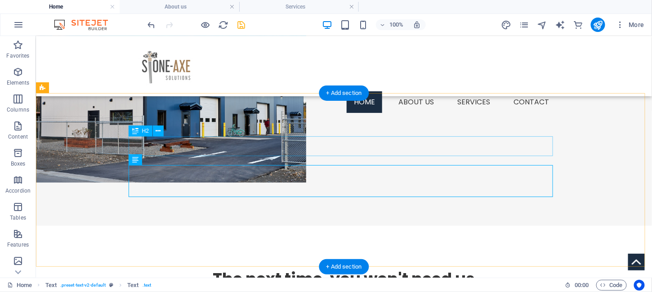
scroll to position [252, 0]
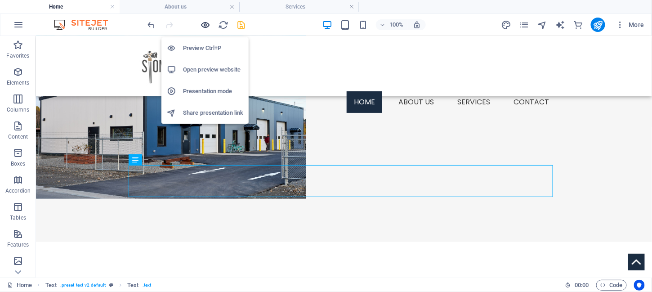
click at [205, 24] on icon "button" at bounding box center [205, 25] width 10 height 10
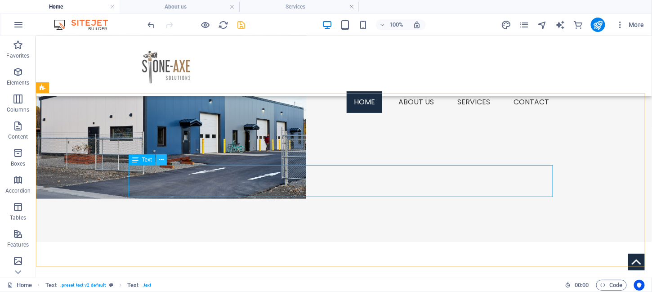
click at [164, 159] on button at bounding box center [161, 159] width 11 height 11
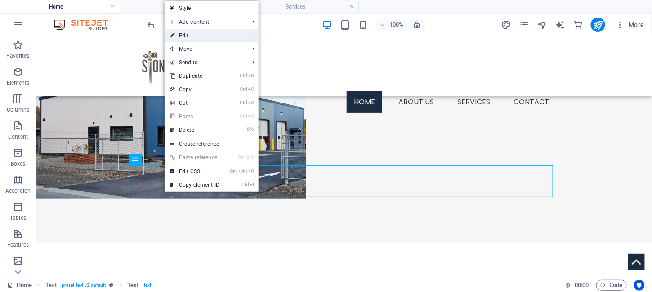
click at [188, 35] on link "⏎ Edit" at bounding box center [195, 35] width 60 height 13
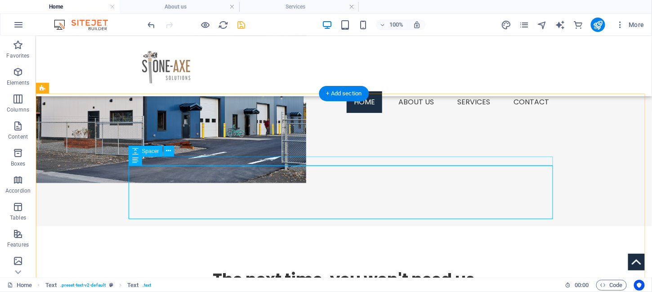
scroll to position [252, 0]
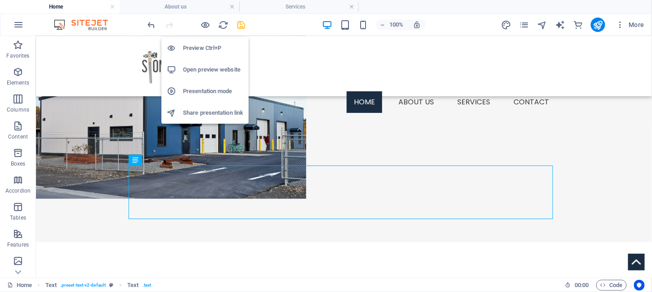
click at [195, 46] on h6 "Preview Ctrl+P" at bounding box center [213, 48] width 60 height 11
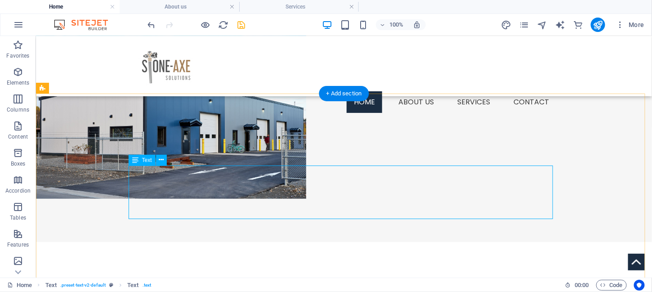
click at [162, 165] on div "Text" at bounding box center [151, 160] width 44 height 11
click at [163, 162] on icon at bounding box center [161, 159] width 5 height 9
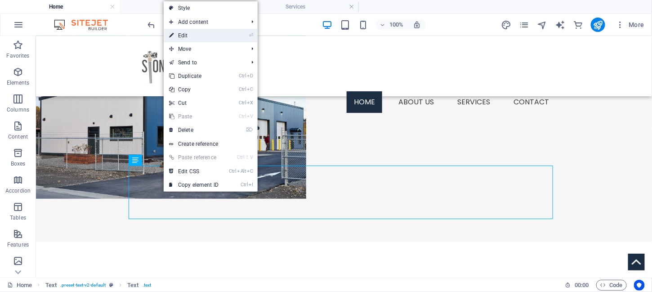
click at [196, 36] on link "⏎ Edit" at bounding box center [194, 35] width 60 height 13
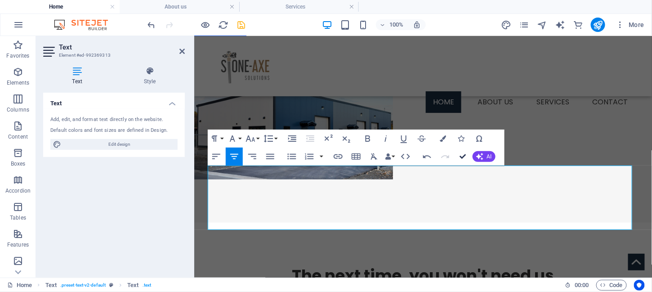
scroll to position [251, 0]
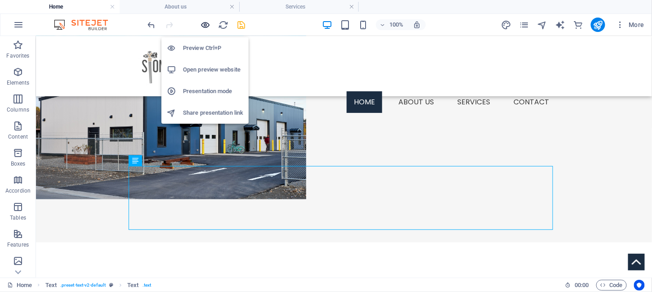
click at [206, 23] on icon "button" at bounding box center [205, 25] width 10 height 10
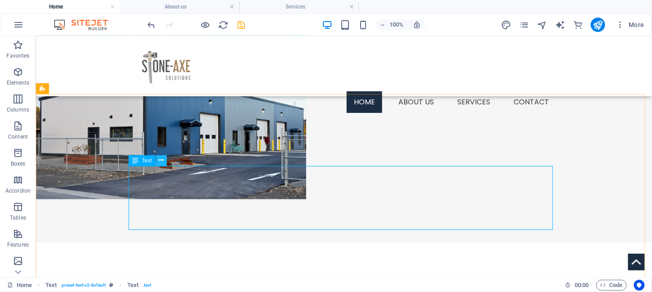
click at [165, 161] on button at bounding box center [161, 160] width 11 height 11
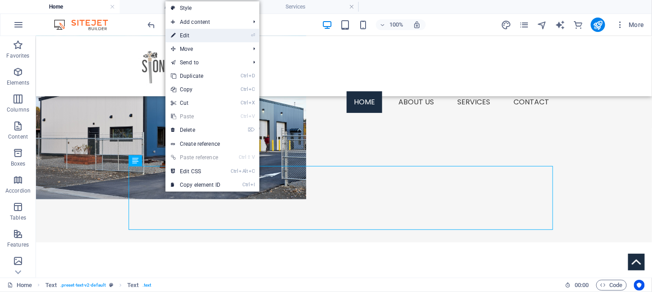
click at [190, 37] on link "⏎ Edit" at bounding box center [195, 35] width 60 height 13
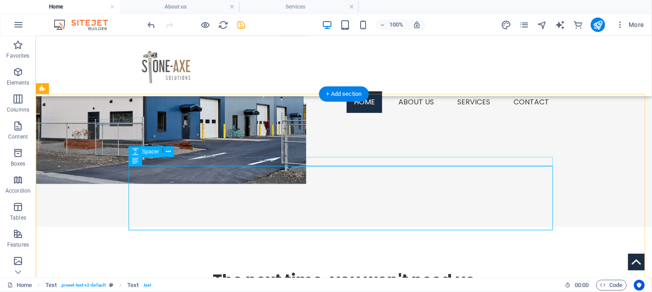
scroll to position [251, 0]
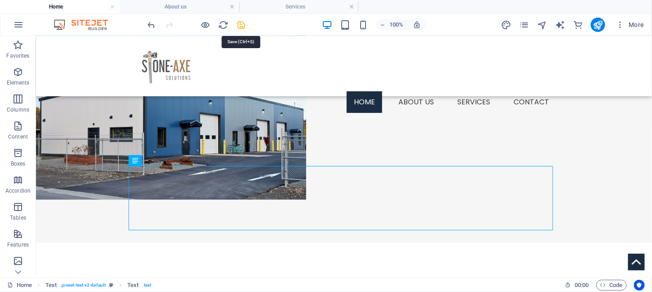
click at [242, 23] on icon "save" at bounding box center [241, 25] width 10 height 10
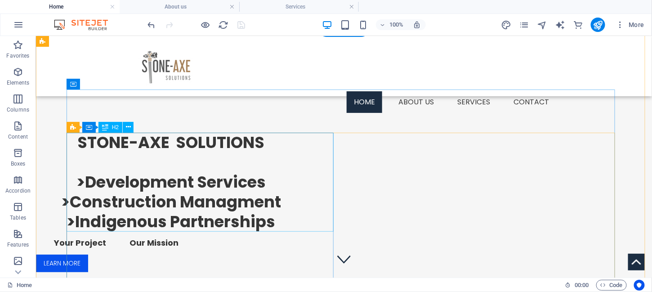
scroll to position [6, 0]
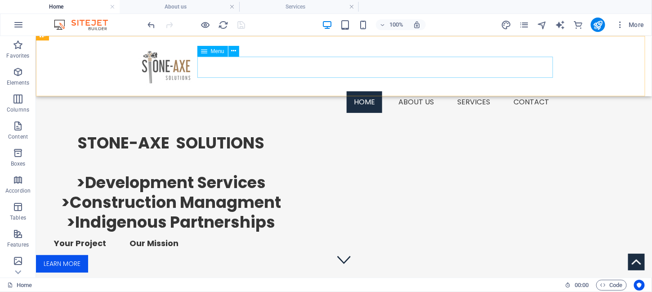
click at [417, 91] on nav "Home About us Services Service 1 Service 2 Contact" at bounding box center [343, 102] width 424 height 22
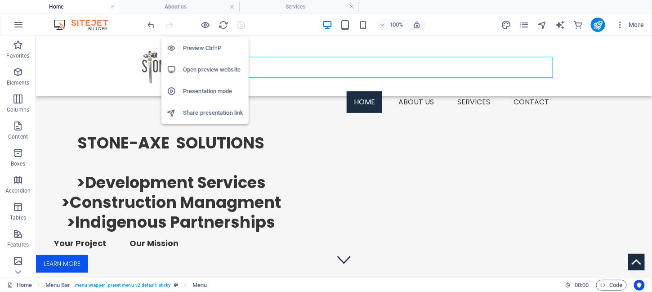
click at [200, 50] on h6 "Preview Ctrl+P" at bounding box center [213, 48] width 60 height 11
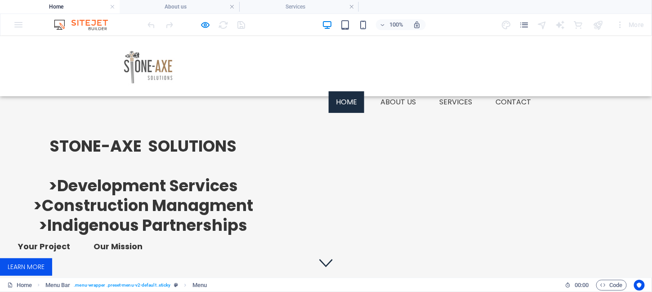
scroll to position [0, 0]
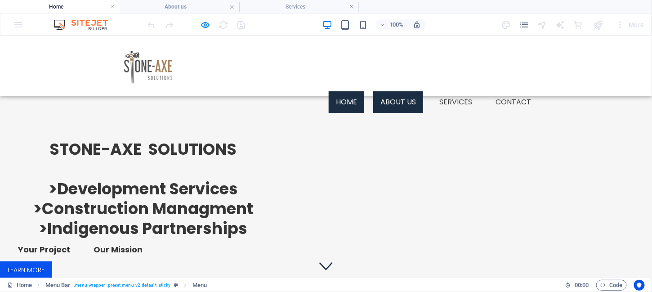
click at [394, 91] on link "About us" at bounding box center [398, 102] width 50 height 22
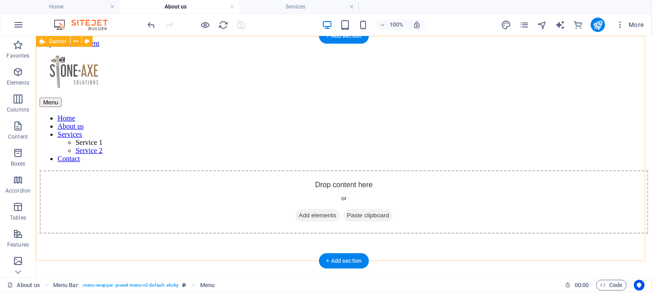
click at [309, 169] on div "Drop content here or Add elements Paste clipboard" at bounding box center [343, 271] width 609 height 205
click at [226, 191] on div "Drop content here or Add elements Paste clipboard" at bounding box center [343, 271] width 609 height 205
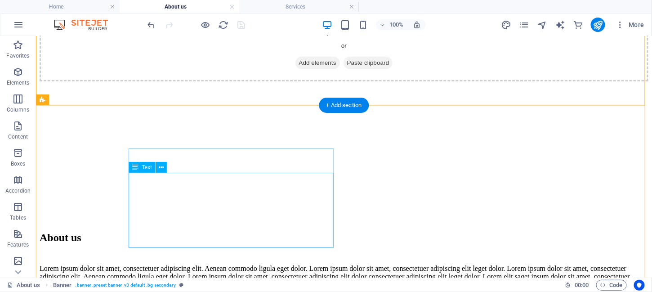
scroll to position [157, 0]
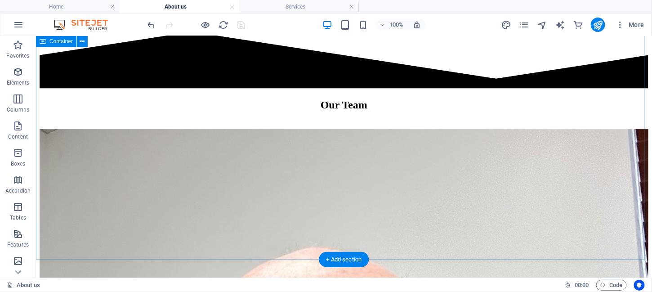
scroll to position [868, 0]
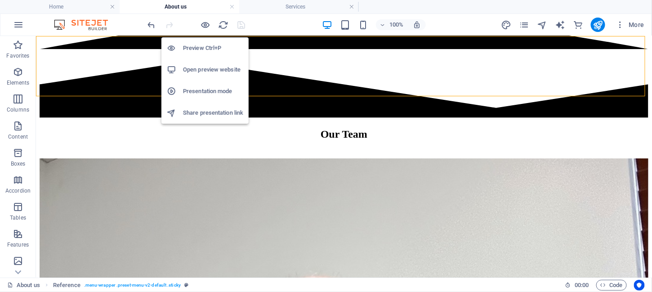
click at [200, 45] on h6 "Preview Ctrl+P" at bounding box center [213, 48] width 60 height 11
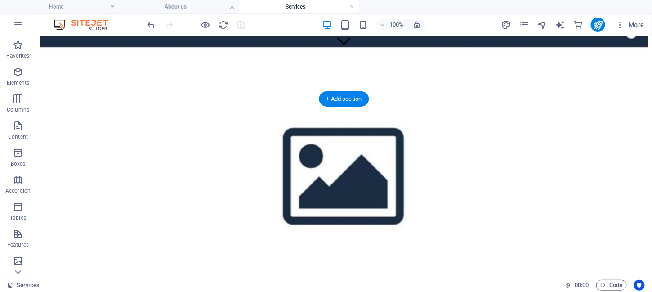
scroll to position [225, 0]
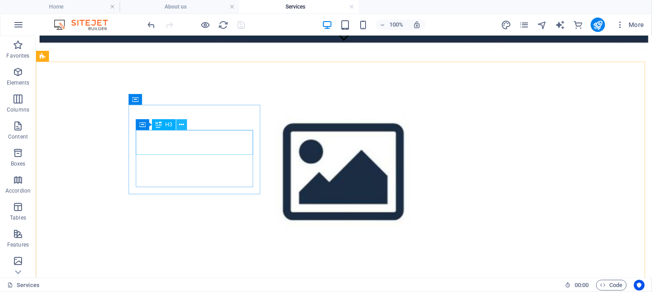
click at [182, 125] on icon at bounding box center [181, 124] width 5 height 9
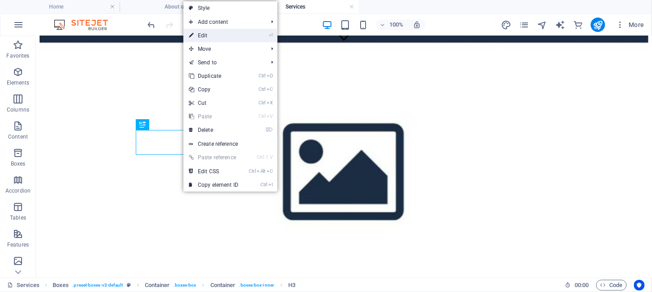
click at [213, 32] on link "⏎ Edit" at bounding box center [213, 35] width 60 height 13
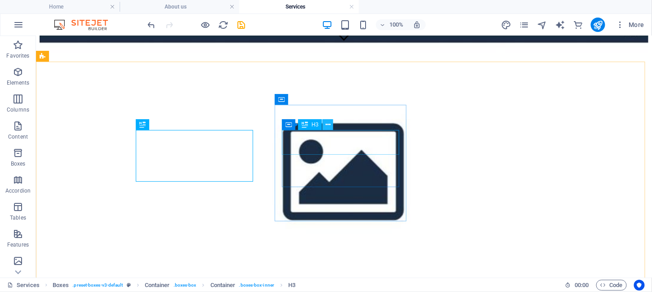
click at [328, 128] on icon at bounding box center [327, 124] width 5 height 9
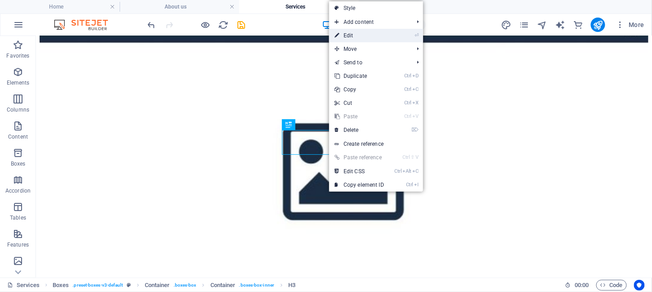
click at [356, 31] on link "⏎ Edit" at bounding box center [359, 35] width 60 height 13
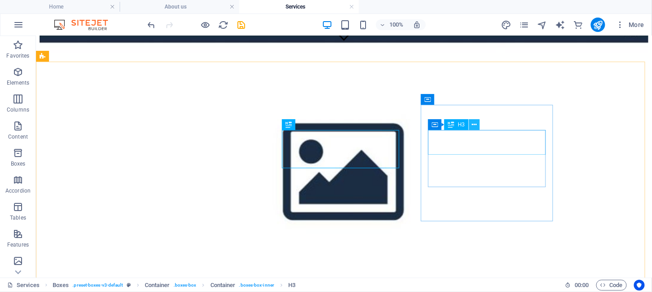
click at [474, 124] on icon at bounding box center [473, 124] width 5 height 9
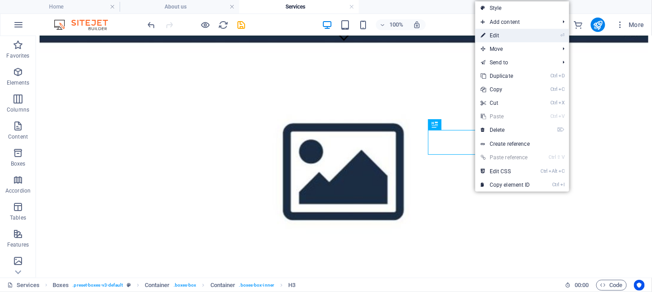
click at [499, 34] on link "⏎ Edit" at bounding box center [505, 35] width 60 height 13
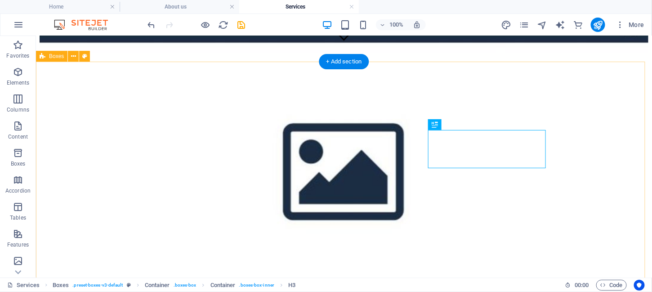
scroll to position [254, 0]
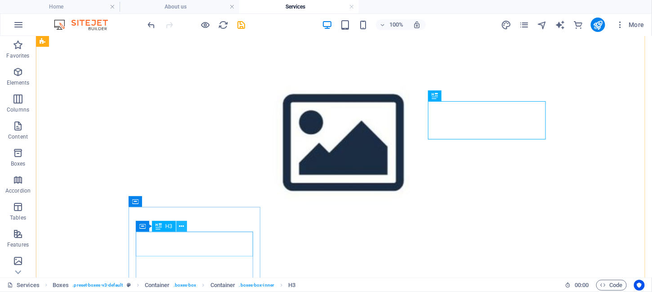
click at [181, 226] on icon at bounding box center [181, 226] width 5 height 9
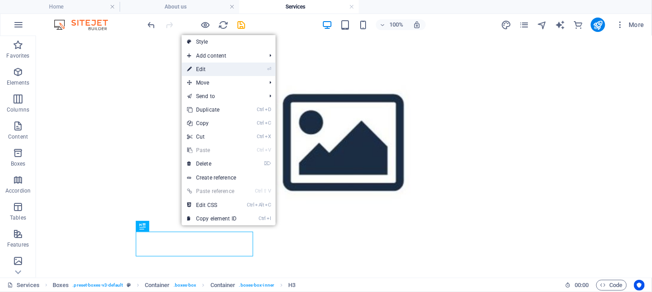
click at [208, 68] on link "⏎ Edit" at bounding box center [212, 68] width 60 height 13
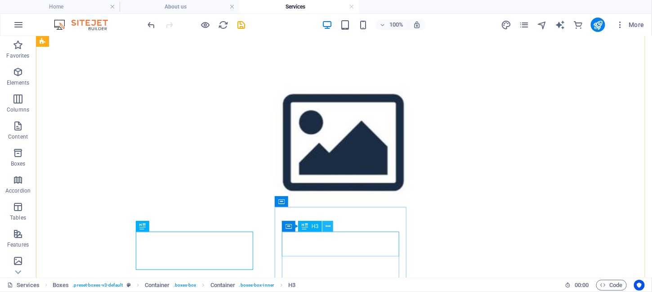
click at [328, 229] on icon at bounding box center [327, 226] width 5 height 9
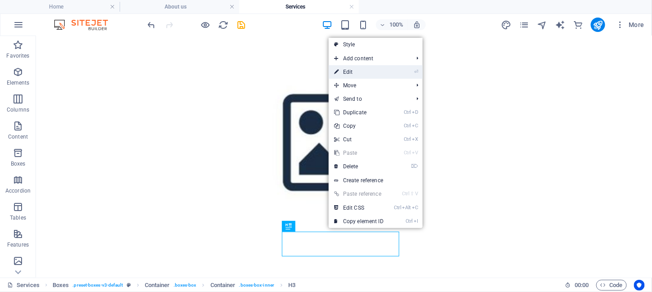
click at [357, 74] on link "⏎ Edit" at bounding box center [359, 71] width 60 height 13
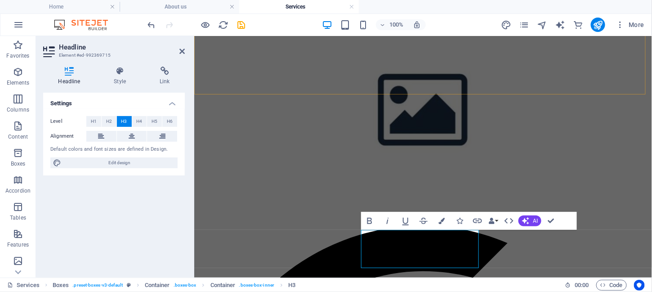
scroll to position [256, 0]
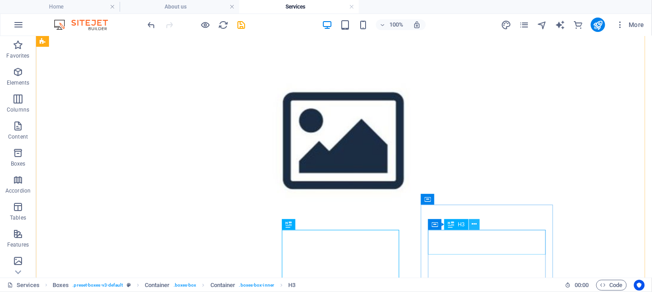
click at [475, 227] on icon at bounding box center [473, 223] width 5 height 9
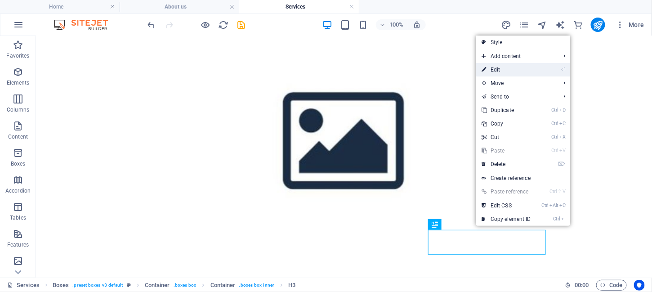
click at [495, 70] on link "⏎ Edit" at bounding box center [506, 69] width 60 height 13
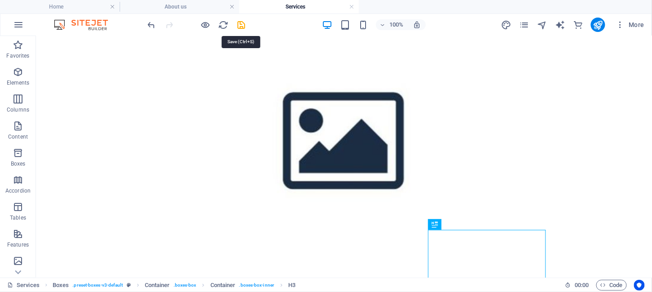
click at [240, 21] on icon "save" at bounding box center [241, 25] width 10 height 10
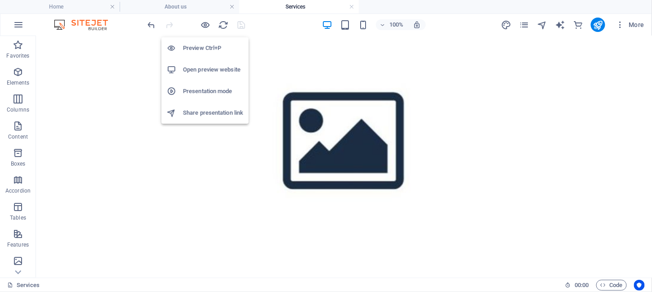
click at [196, 45] on h6 "Preview Ctrl+P" at bounding box center [213, 48] width 60 height 11
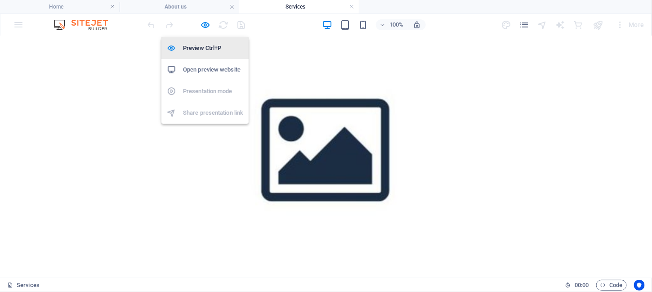
click at [193, 49] on h6 "Preview Ctrl+P" at bounding box center [213, 48] width 60 height 11
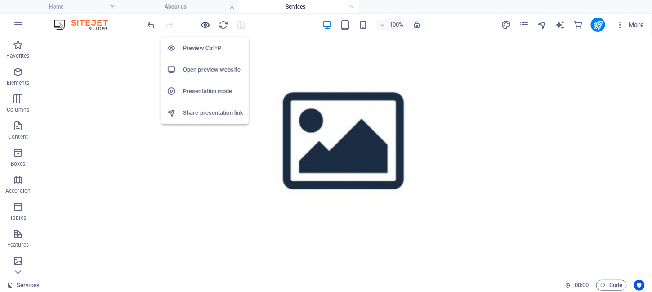
click at [209, 24] on icon "button" at bounding box center [205, 25] width 10 height 10
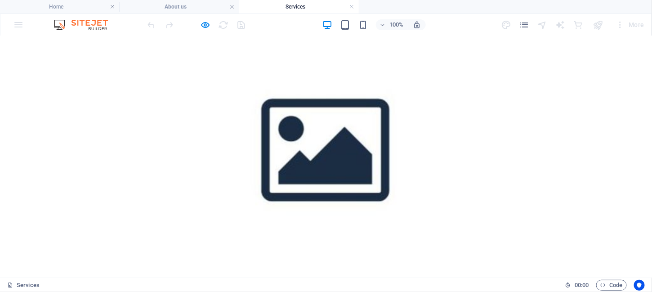
scroll to position [217, 0]
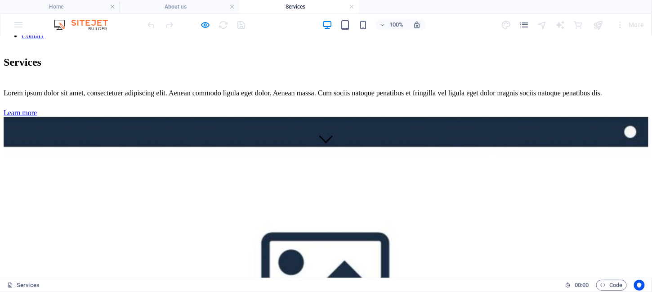
scroll to position [119, 0]
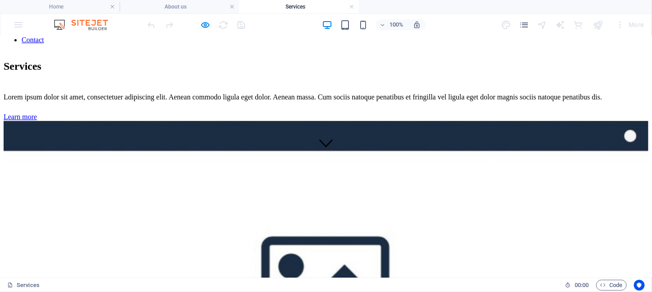
click at [44, 43] on link "Contact" at bounding box center [33, 40] width 22 height 8
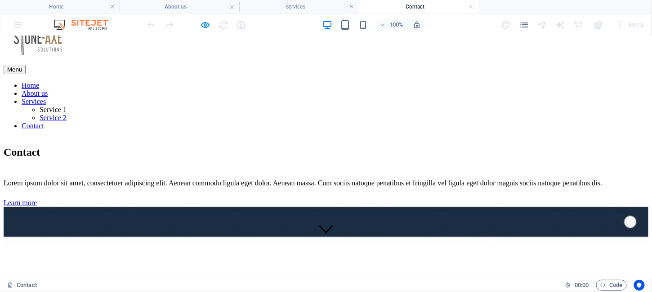
scroll to position [0, 0]
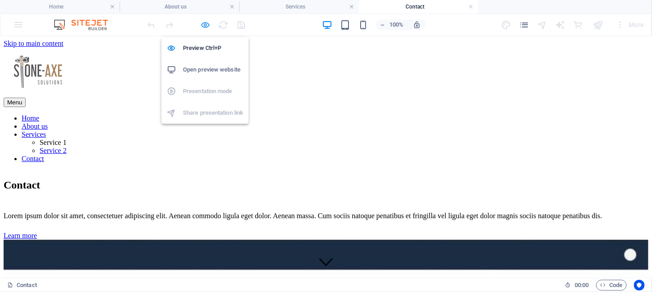
click at [206, 25] on icon "button" at bounding box center [205, 25] width 10 height 10
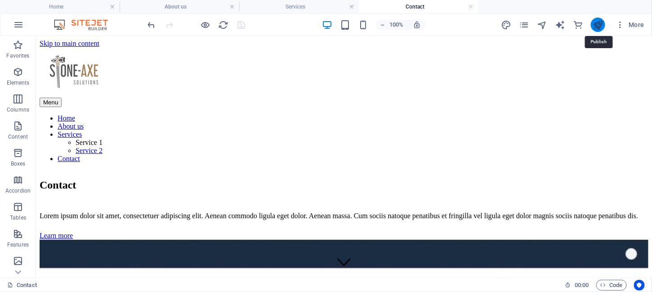
click at [600, 22] on icon "publish" at bounding box center [597, 25] width 10 height 10
